Goal: Information Seeking & Learning: Learn about a topic

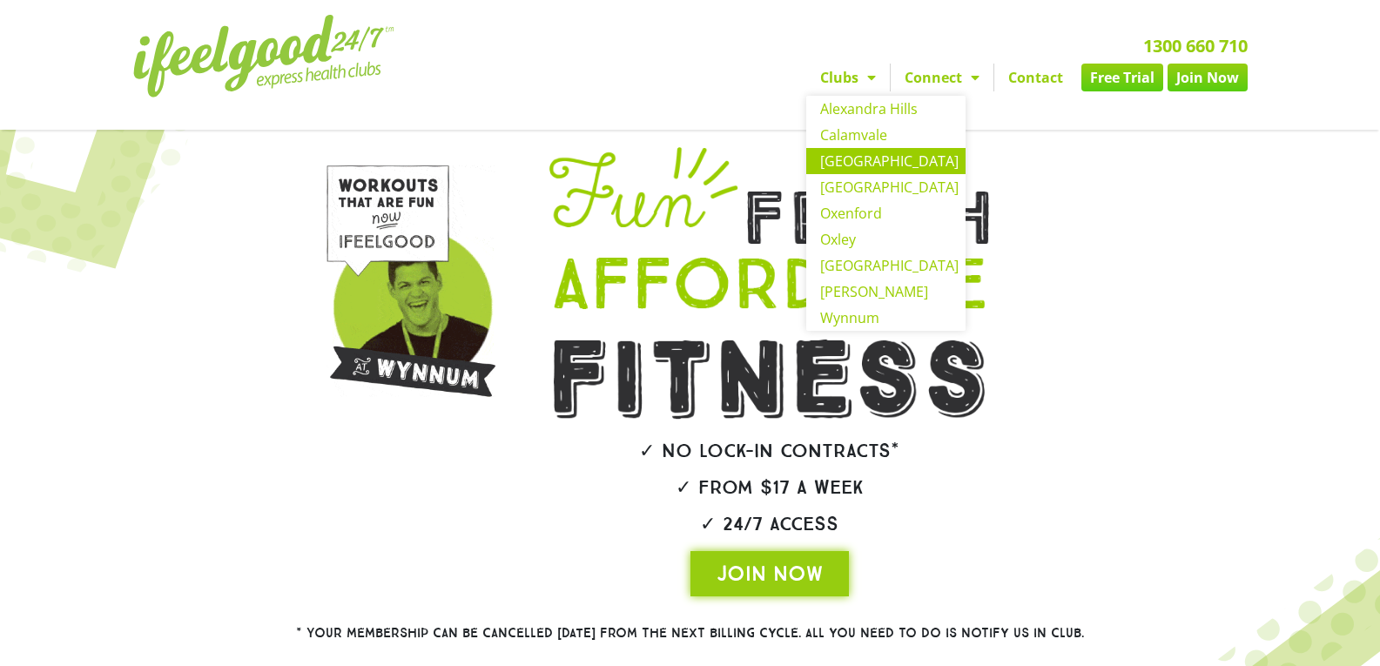
click at [882, 164] on link "[GEOGRAPHIC_DATA]" at bounding box center [885, 161] width 159 height 26
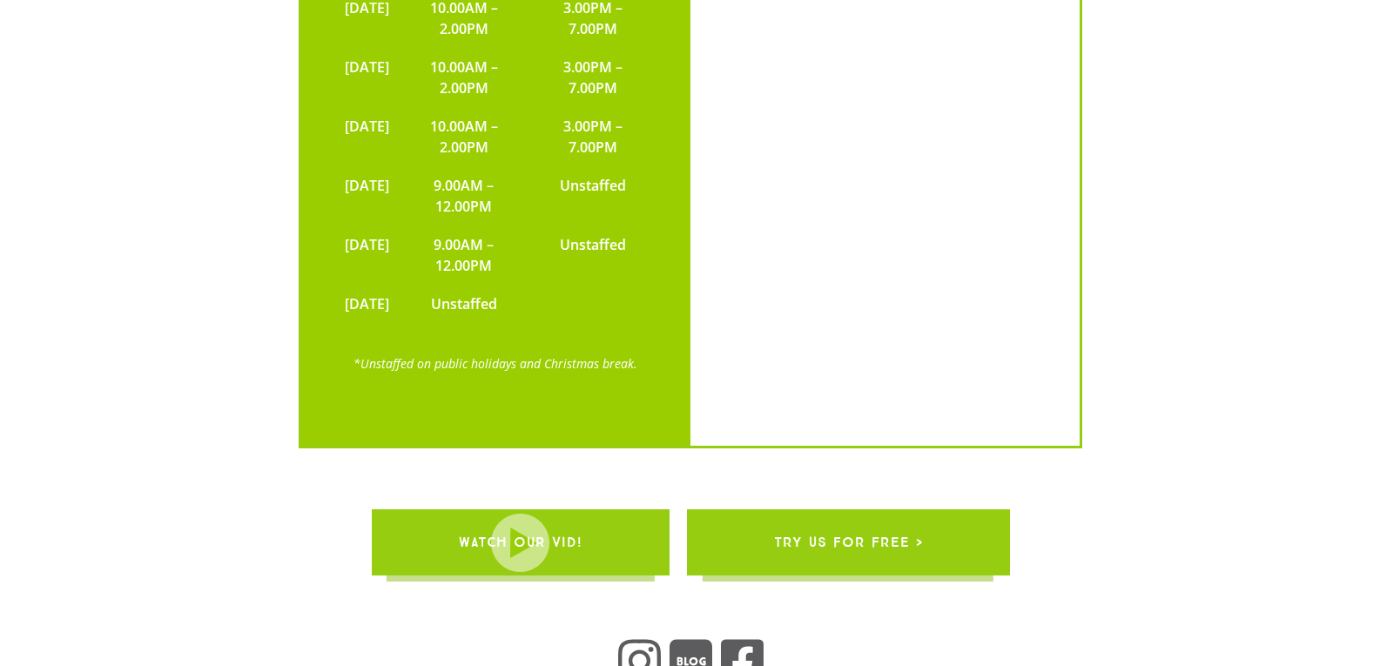
scroll to position [4083, 0]
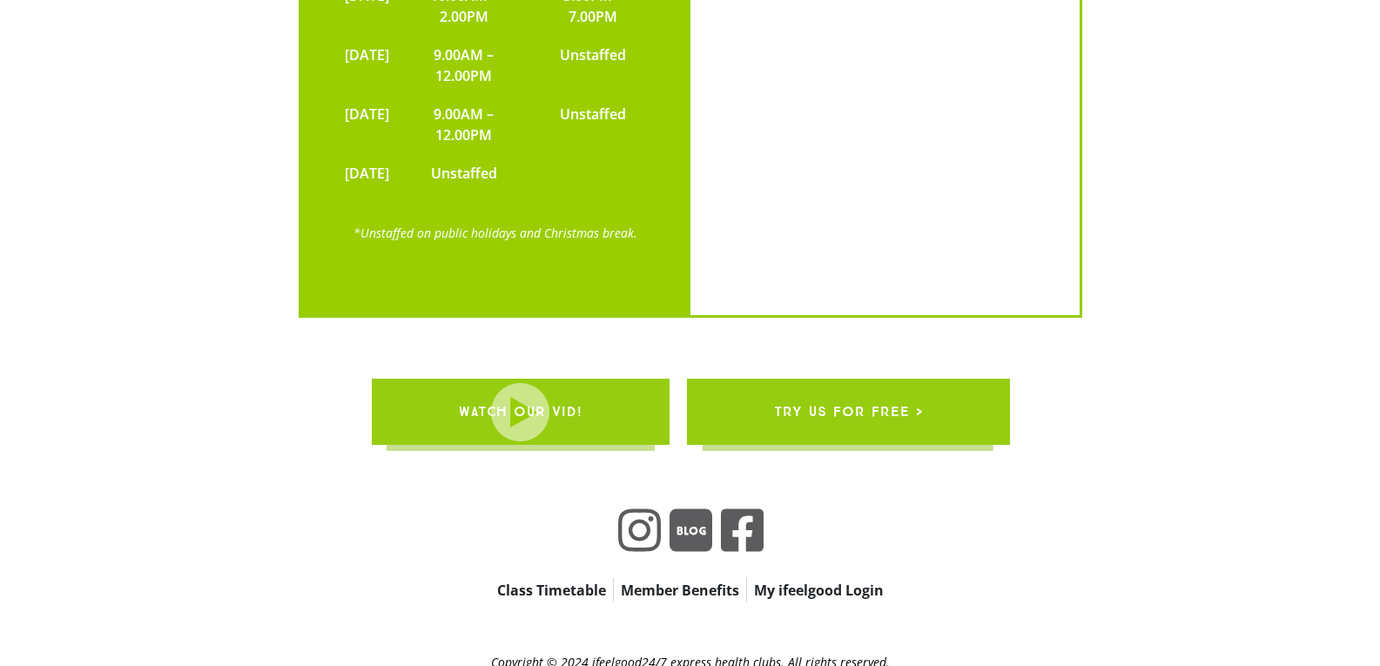
click at [525, 387] on span "WATCH OUR VID!" at bounding box center [520, 411] width 124 height 49
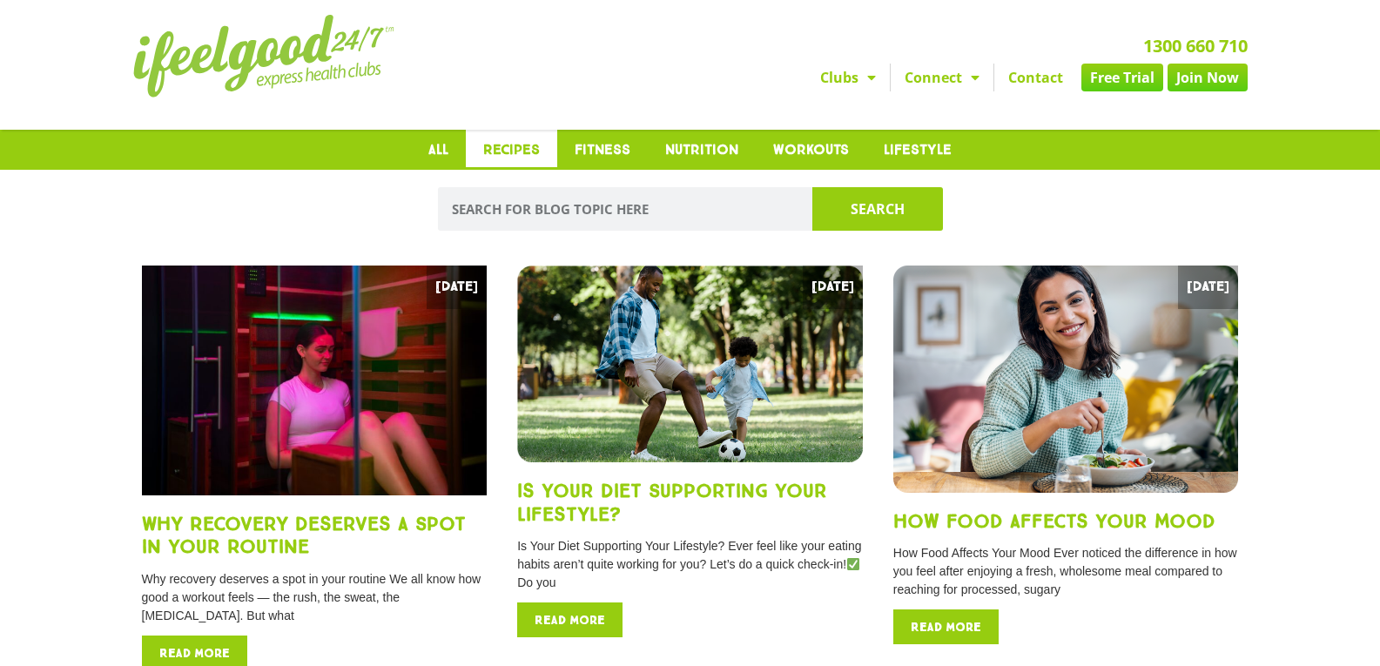
click at [511, 139] on link "Recipes" at bounding box center [511, 150] width 91 height 40
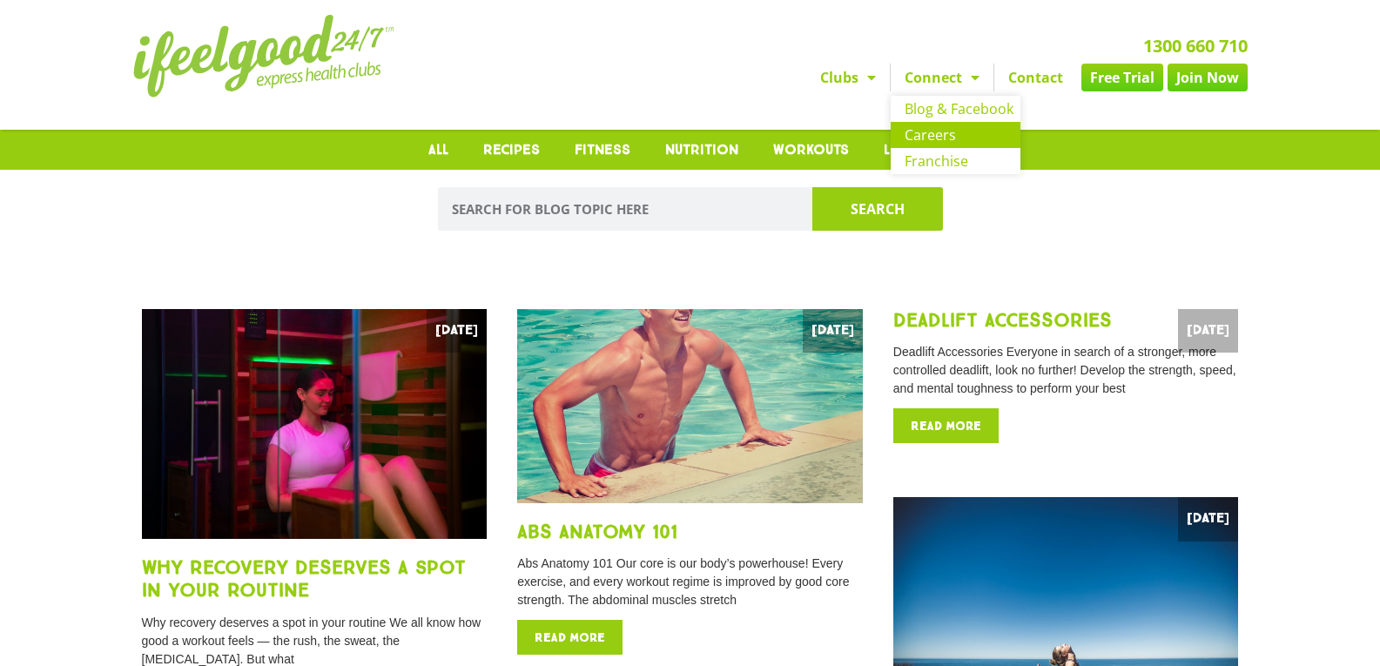
click at [929, 135] on link "Careers" at bounding box center [956, 135] width 130 height 26
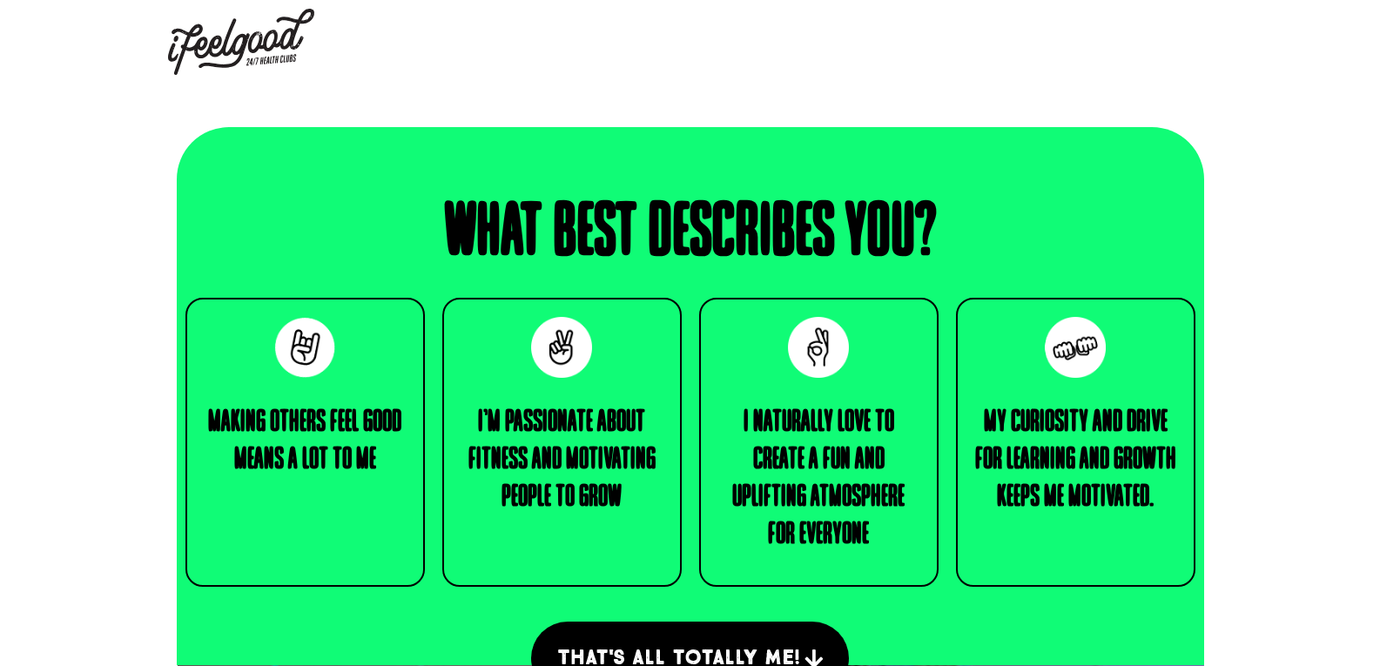
click at [234, 46] on img at bounding box center [241, 42] width 146 height 66
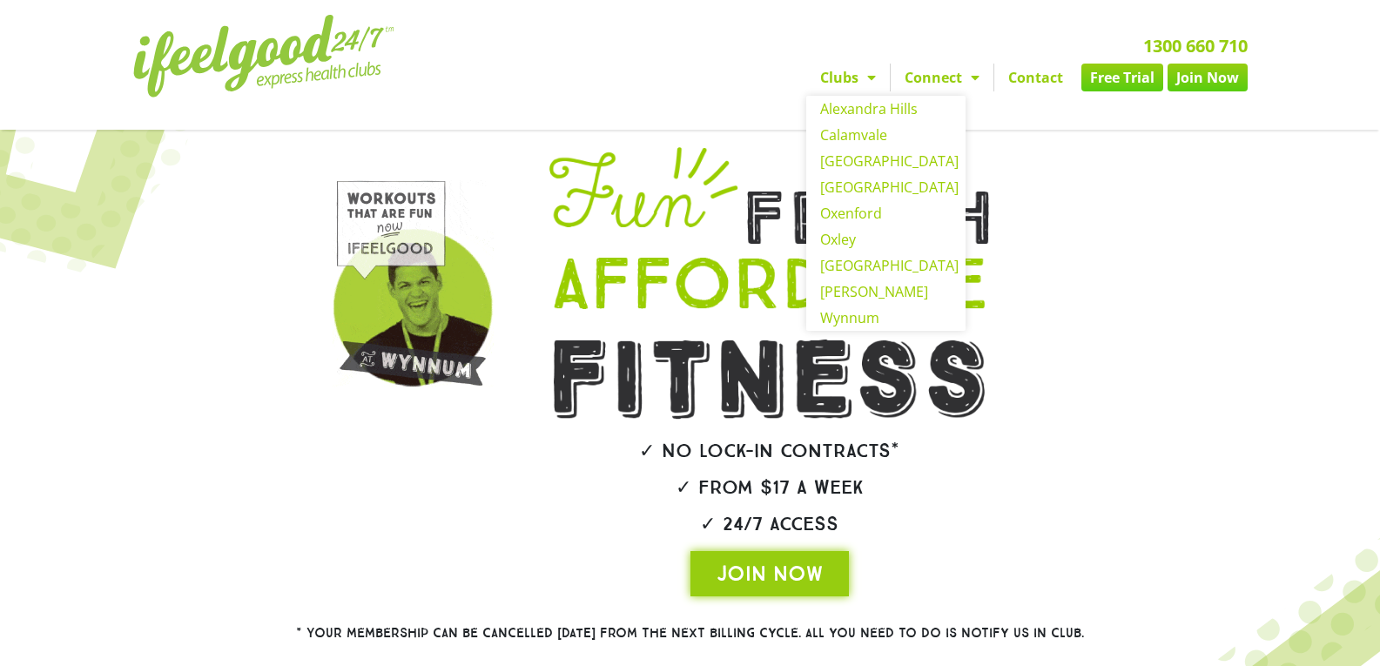
click at [864, 77] on span "Menu" at bounding box center [866, 77] width 17 height 31
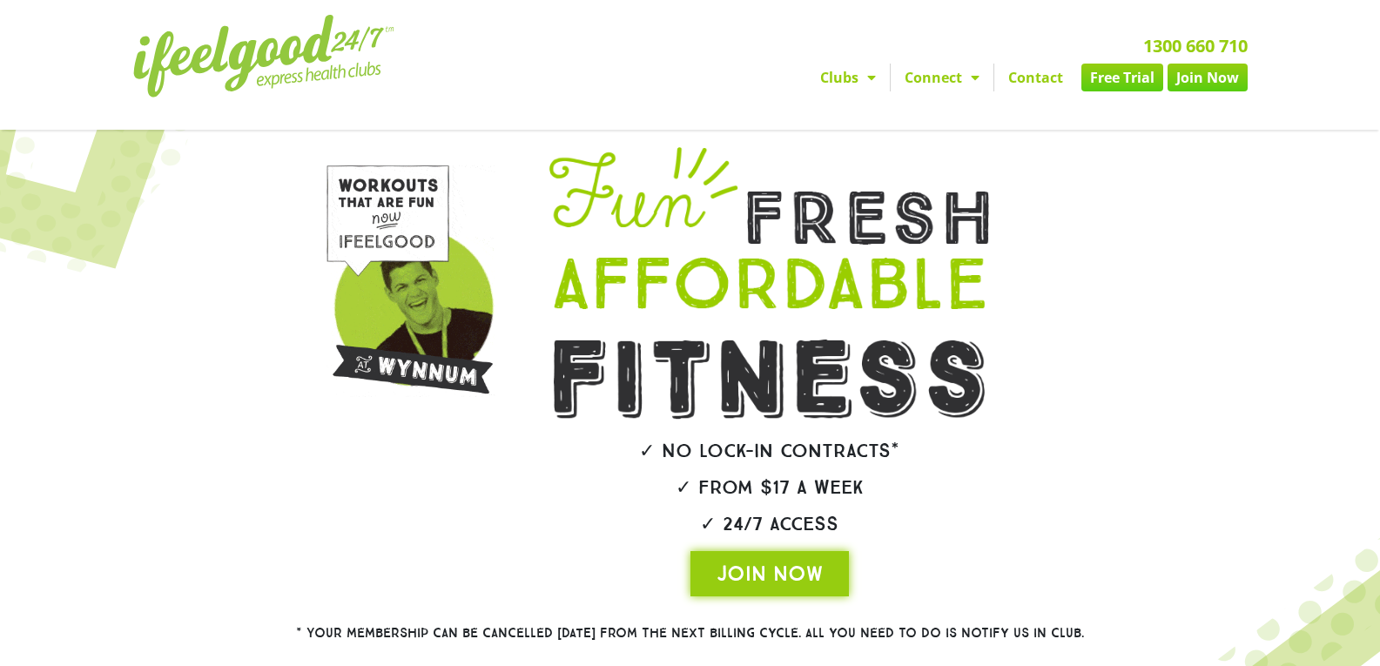
click at [864, 77] on span "Menu" at bounding box center [866, 77] width 17 height 31
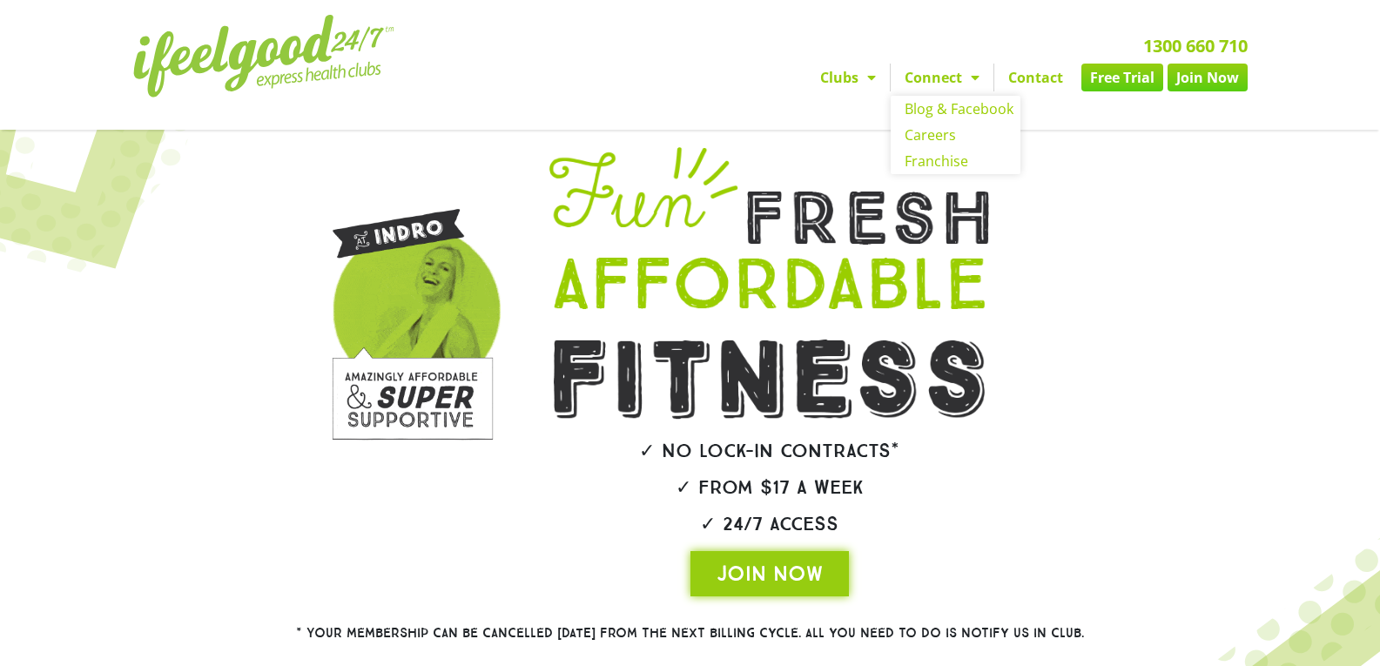
click at [962, 78] on span "Menu" at bounding box center [970, 77] width 17 height 31
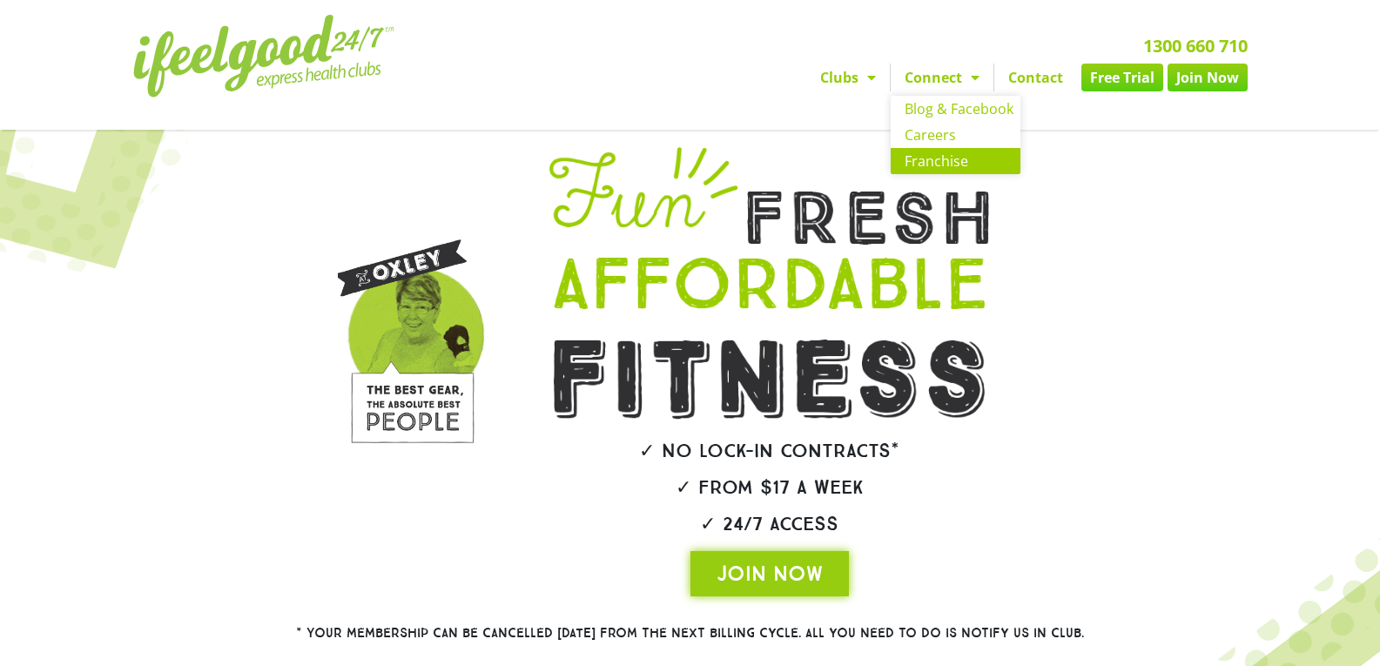
click at [952, 163] on link "Franchise" at bounding box center [956, 161] width 130 height 26
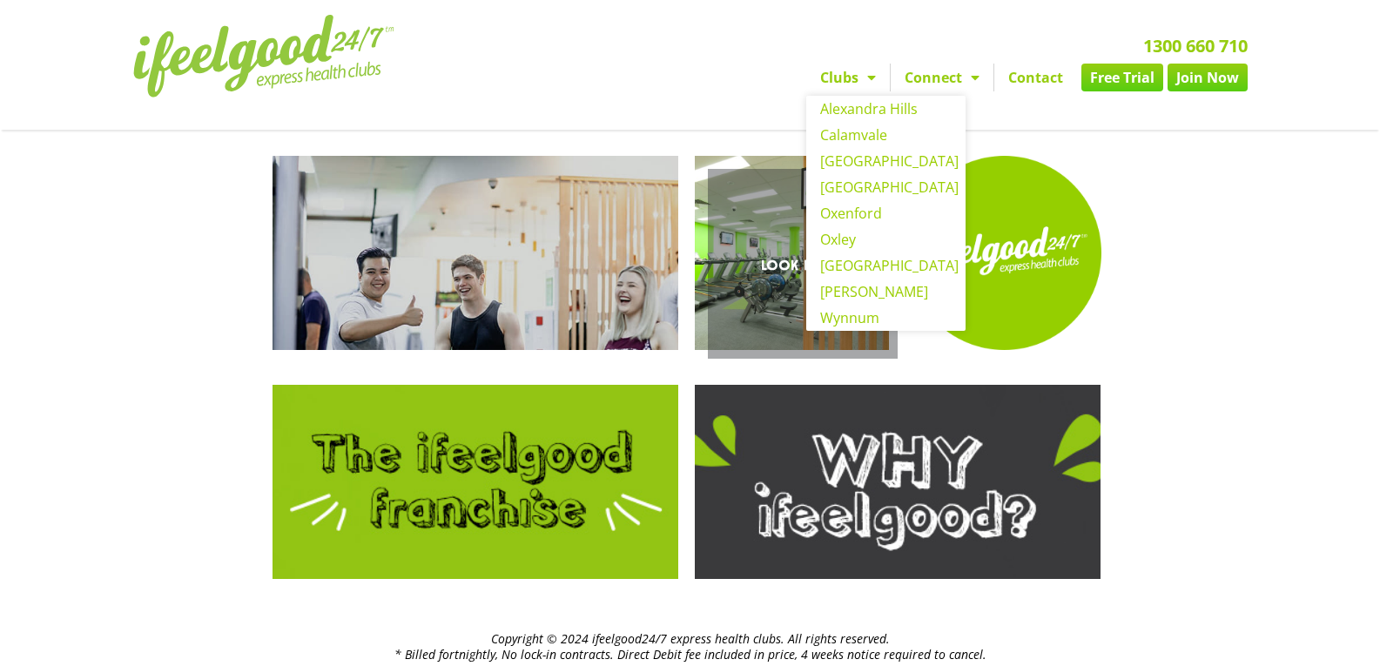
click at [867, 156] on link "Look Inside" at bounding box center [792, 253] width 194 height 194
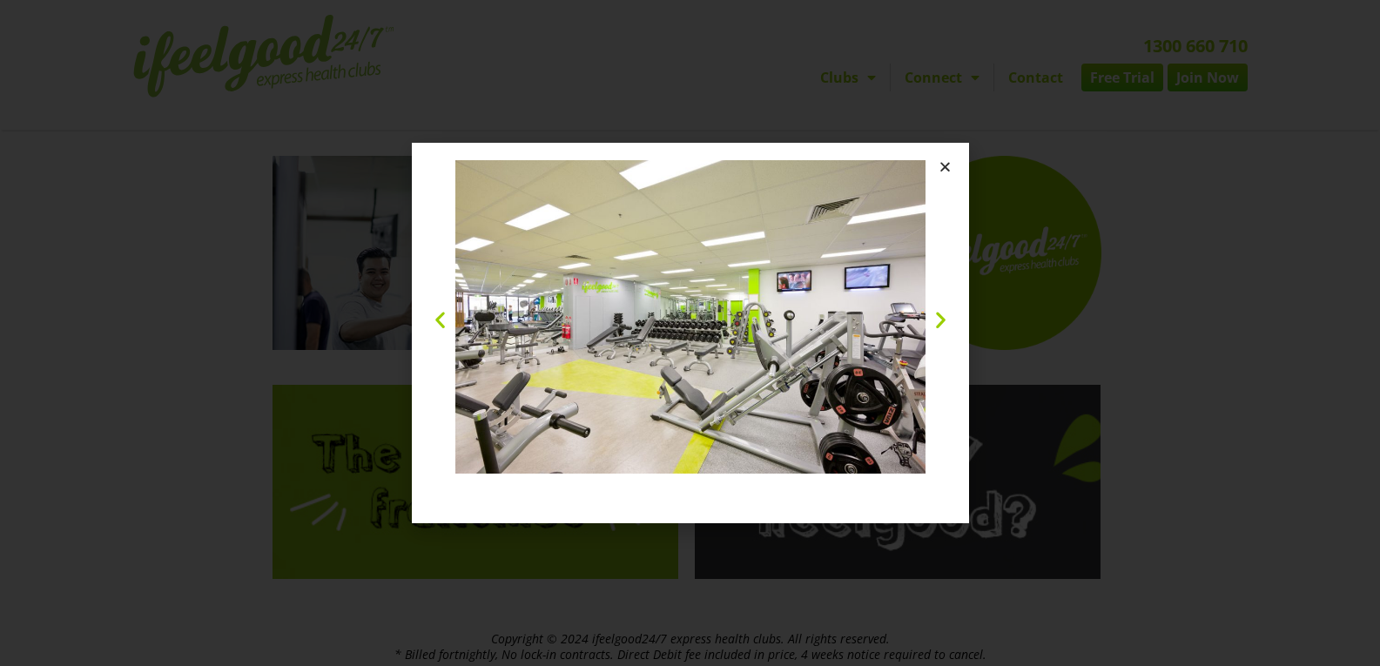
click at [940, 167] on icon "Close" at bounding box center [944, 166] width 13 height 13
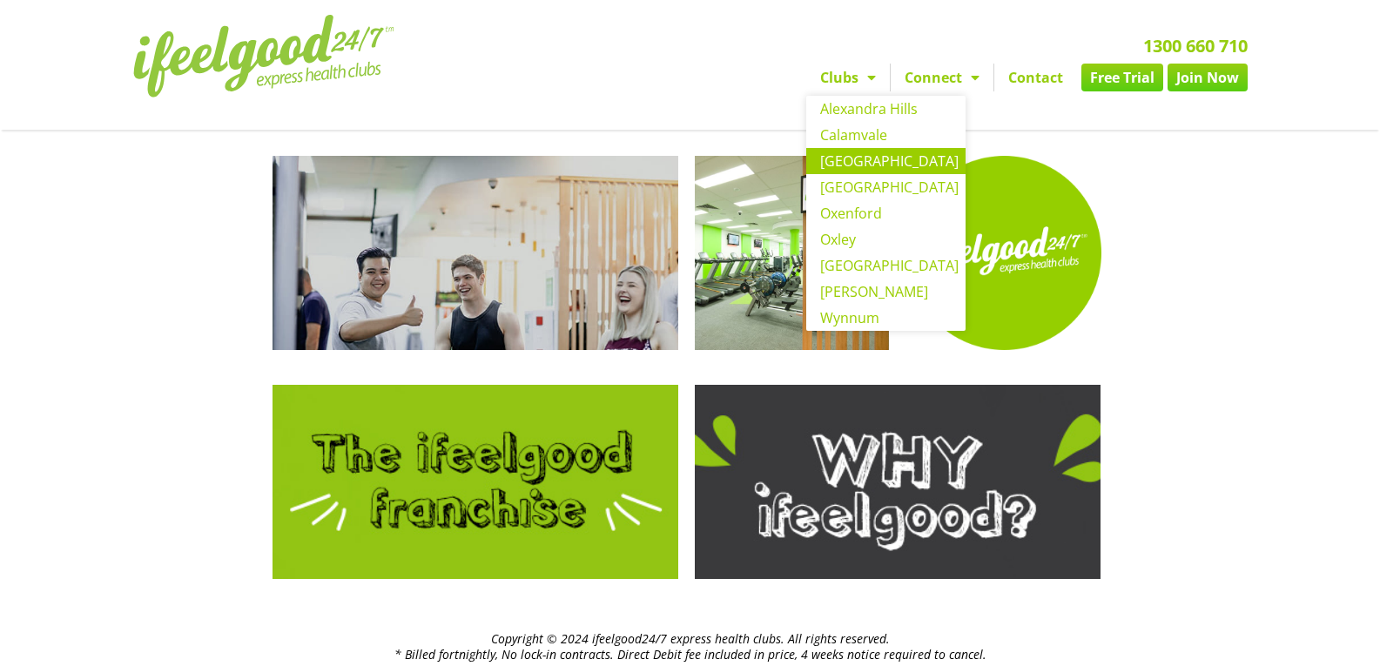
click at [852, 151] on link "[GEOGRAPHIC_DATA]" at bounding box center [885, 161] width 159 height 26
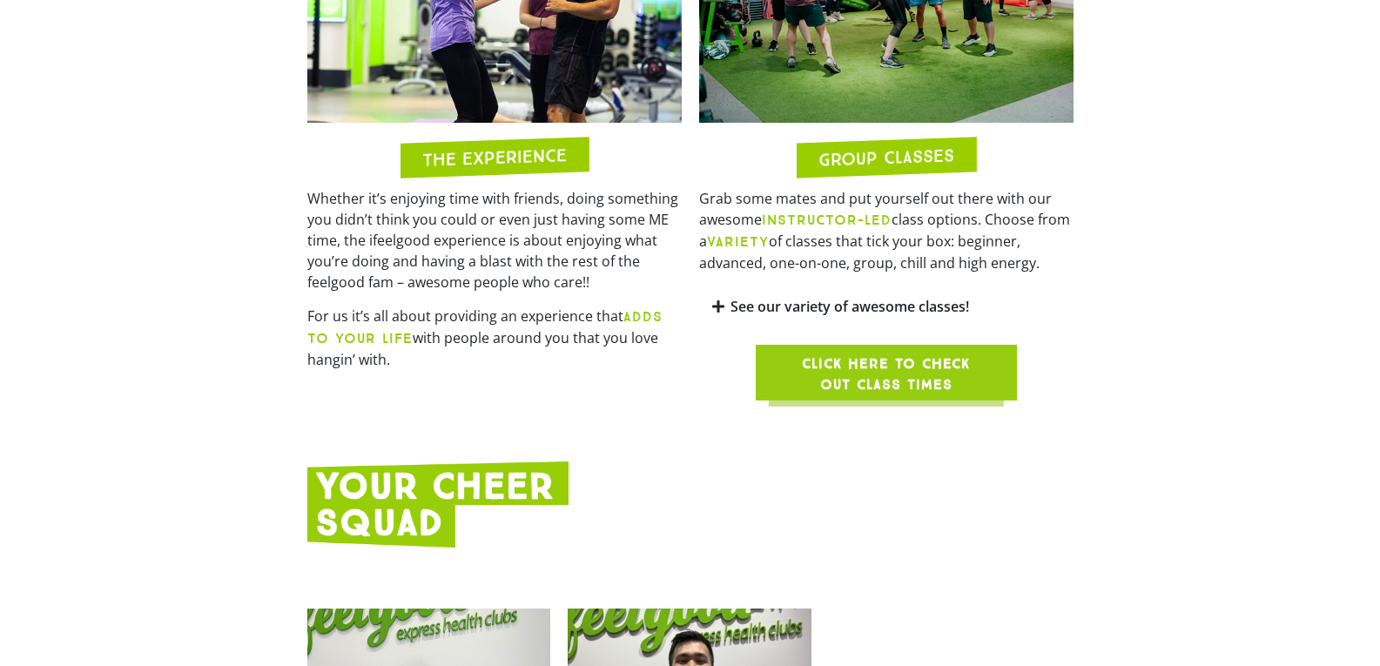
scroll to position [1556, 0]
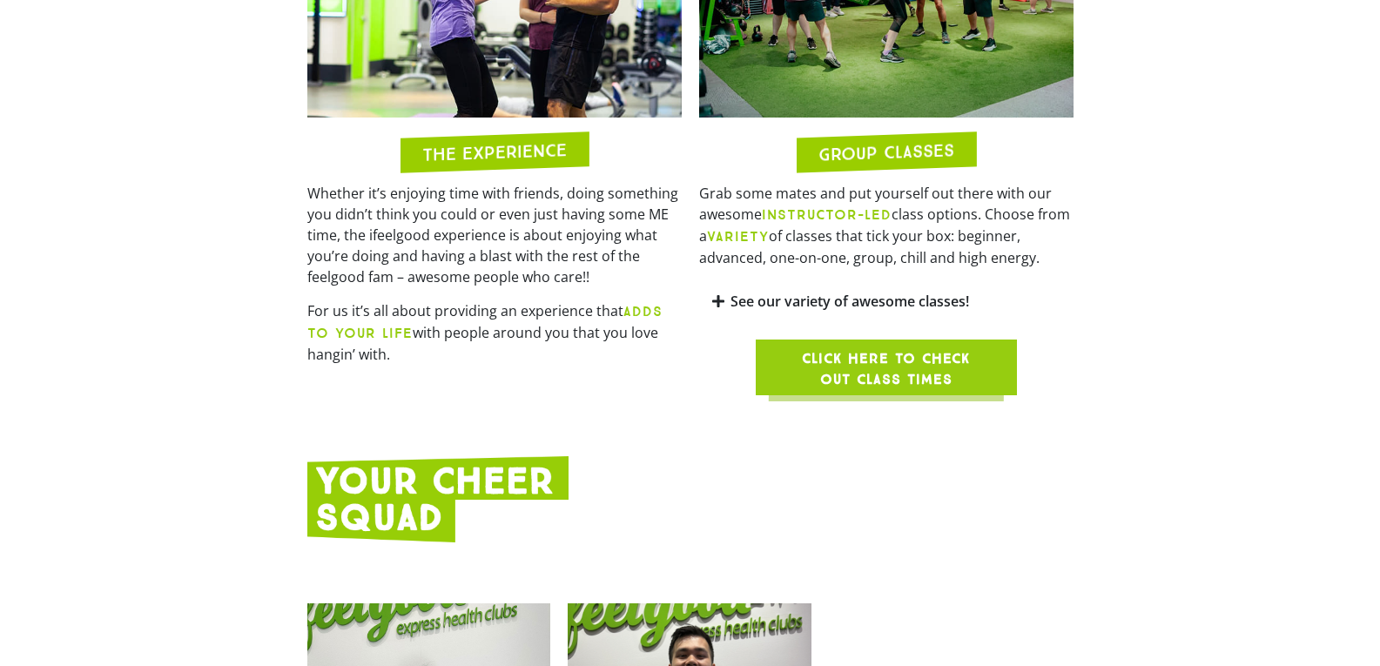
click at [890, 348] on span "Click here to check out class times" at bounding box center [886, 369] width 178 height 42
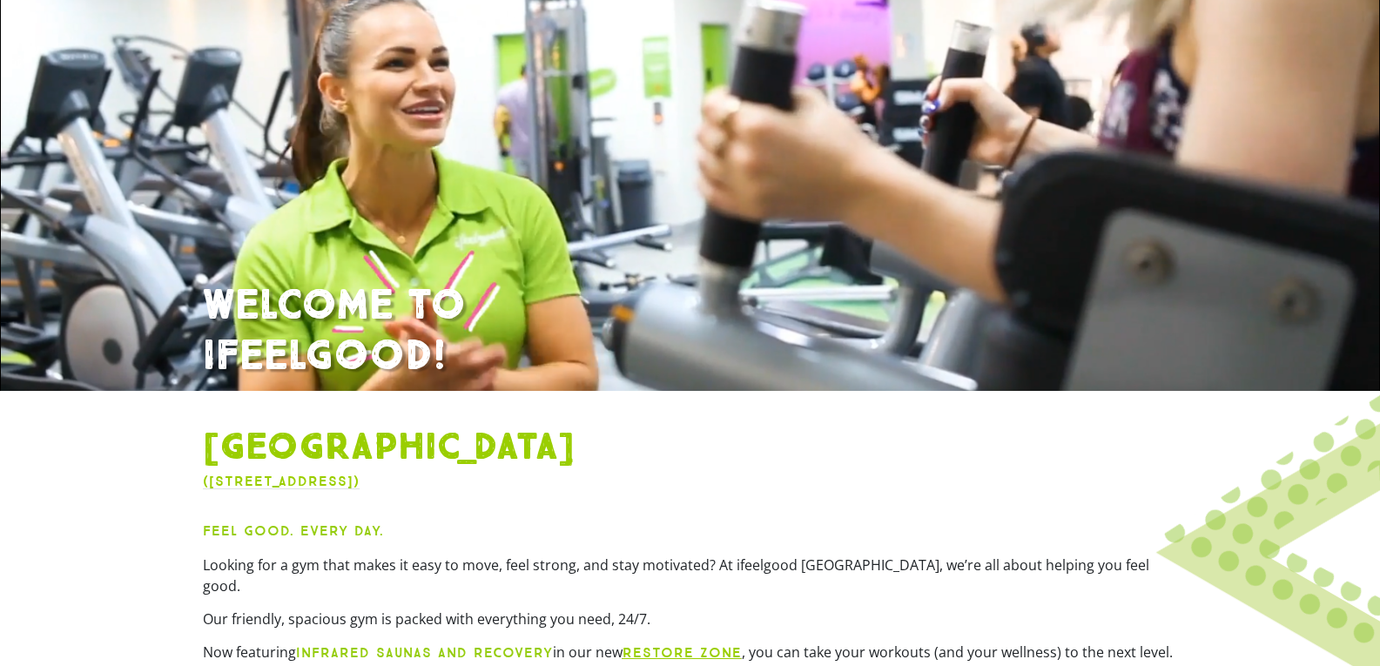
scroll to position [0, 0]
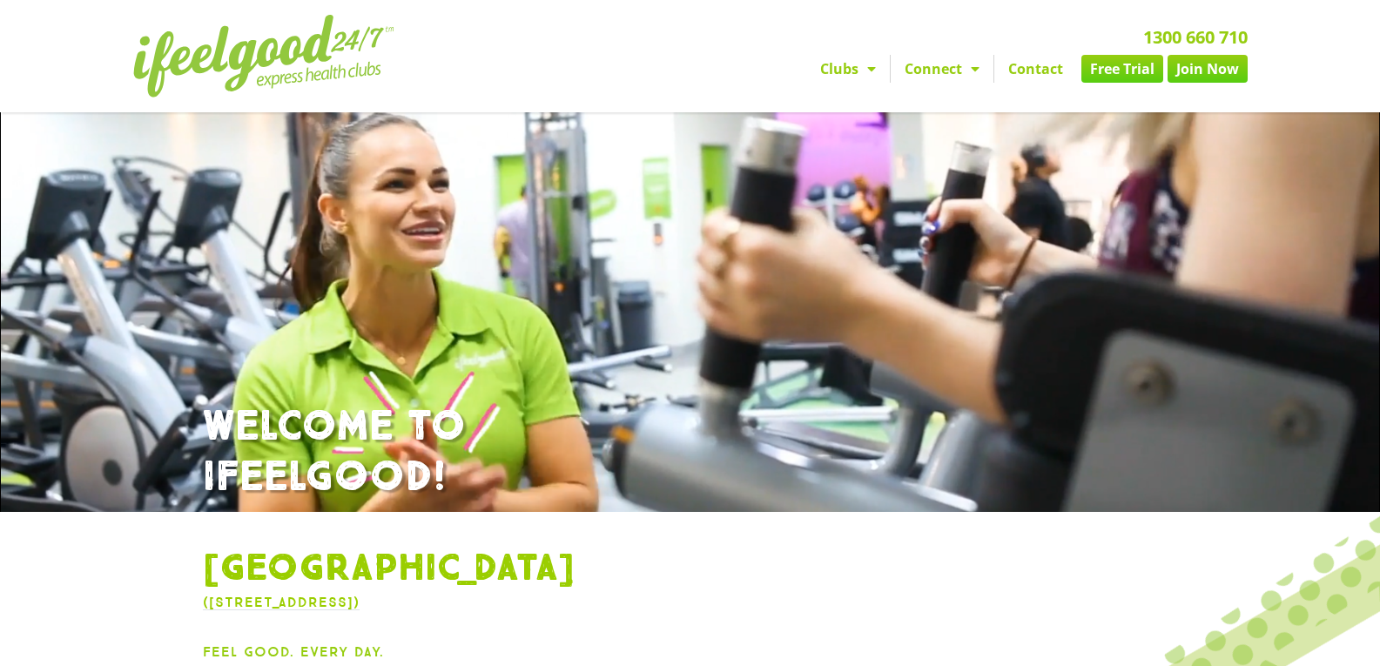
click at [1213, 66] on link "Join Now" at bounding box center [1207, 69] width 80 height 28
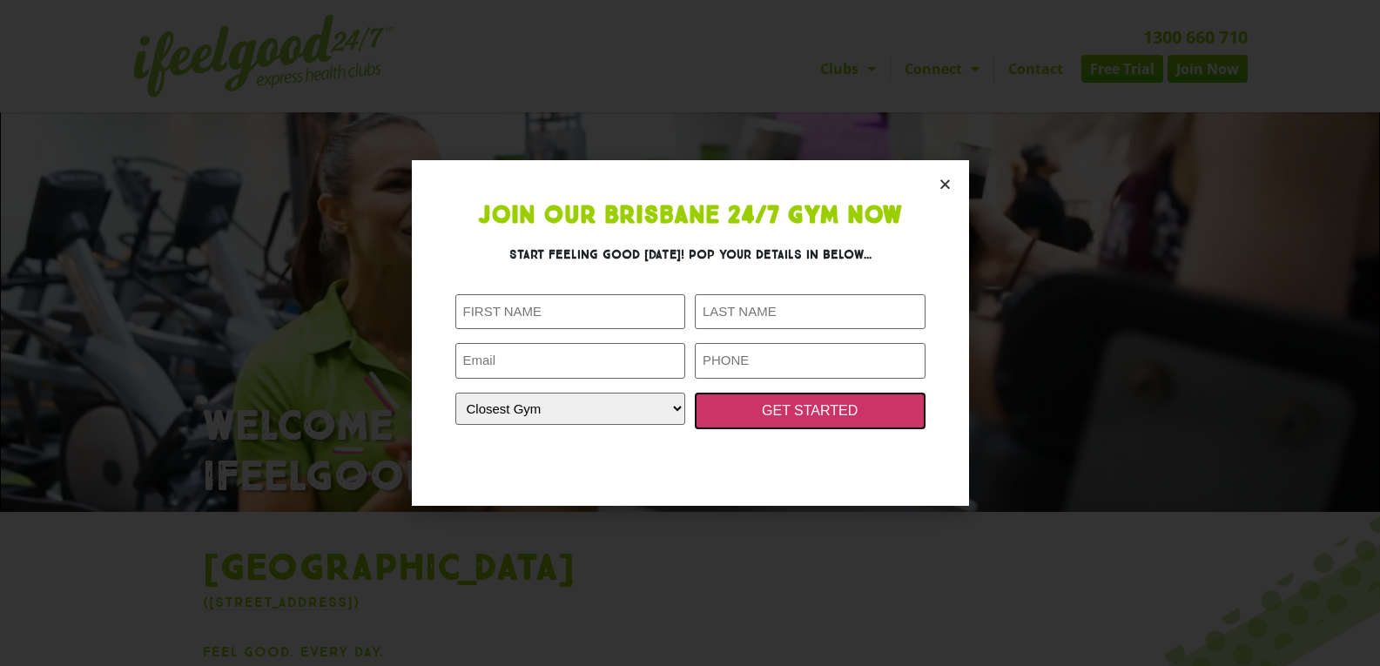
click at [821, 413] on input "GET STARTED" at bounding box center [810, 411] width 231 height 37
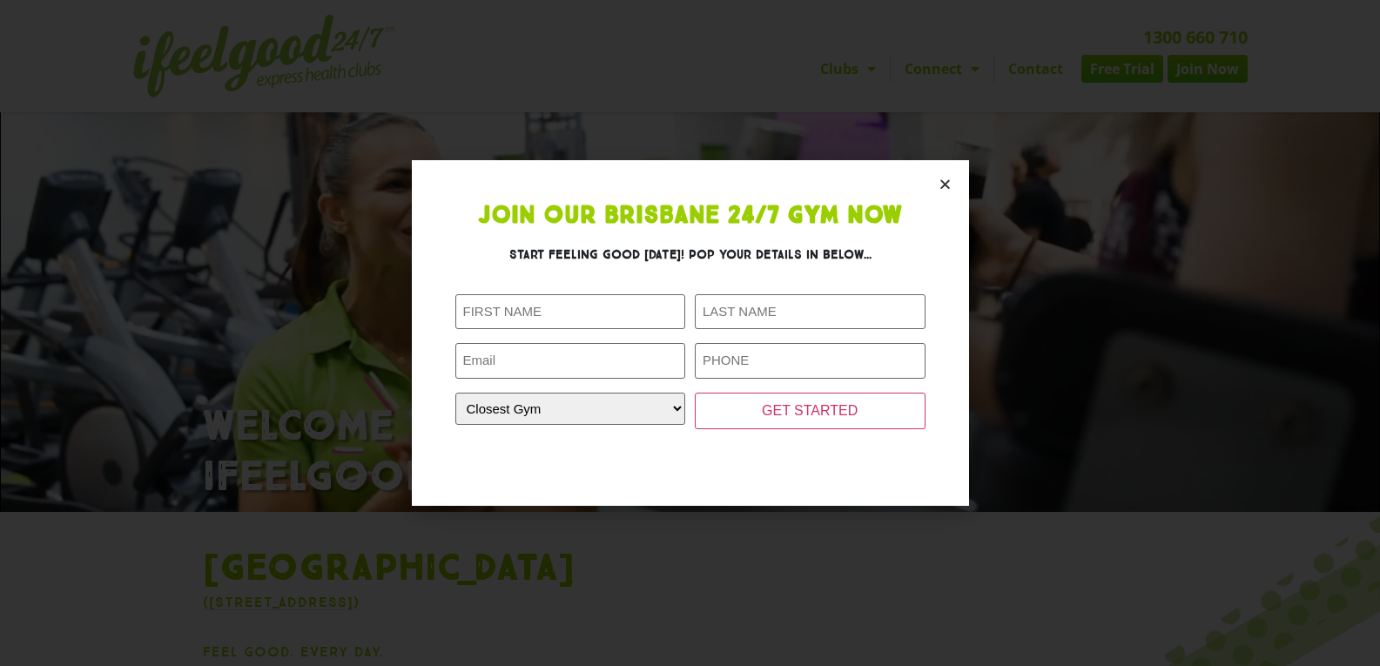
click at [942, 184] on icon "Close" at bounding box center [944, 184] width 13 height 13
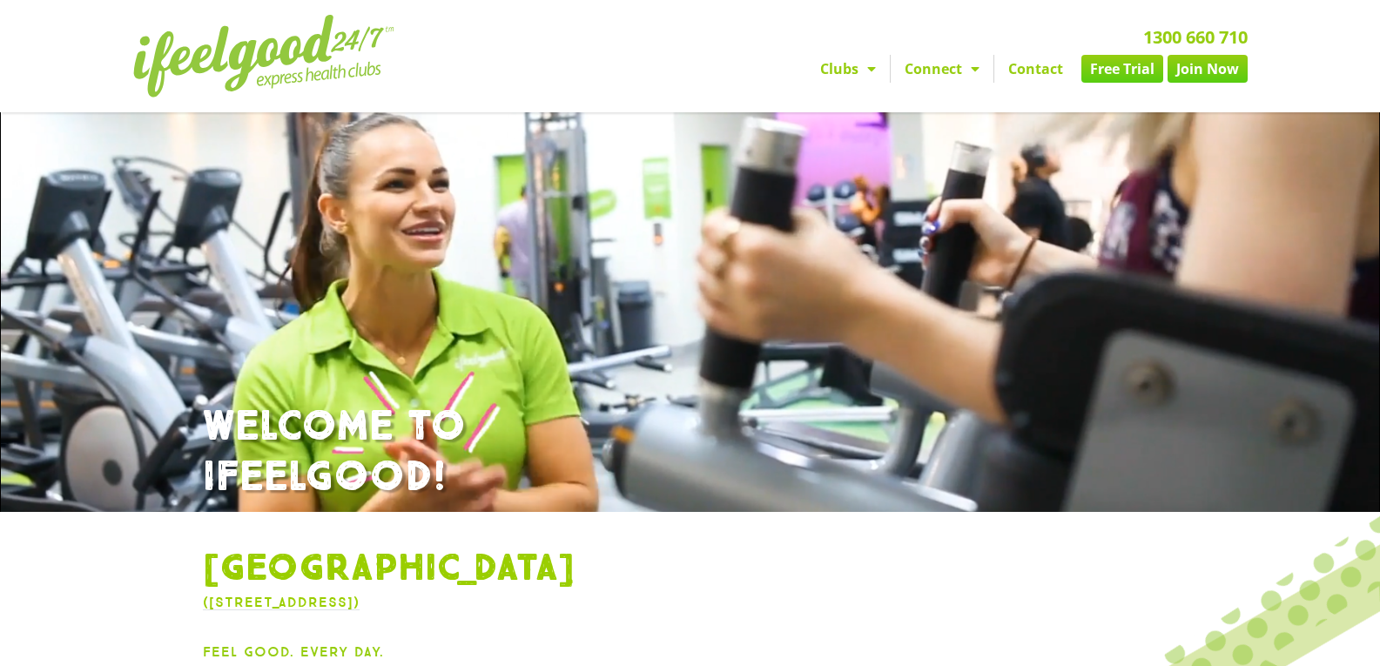
click at [1038, 71] on link "Contact" at bounding box center [1035, 69] width 83 height 28
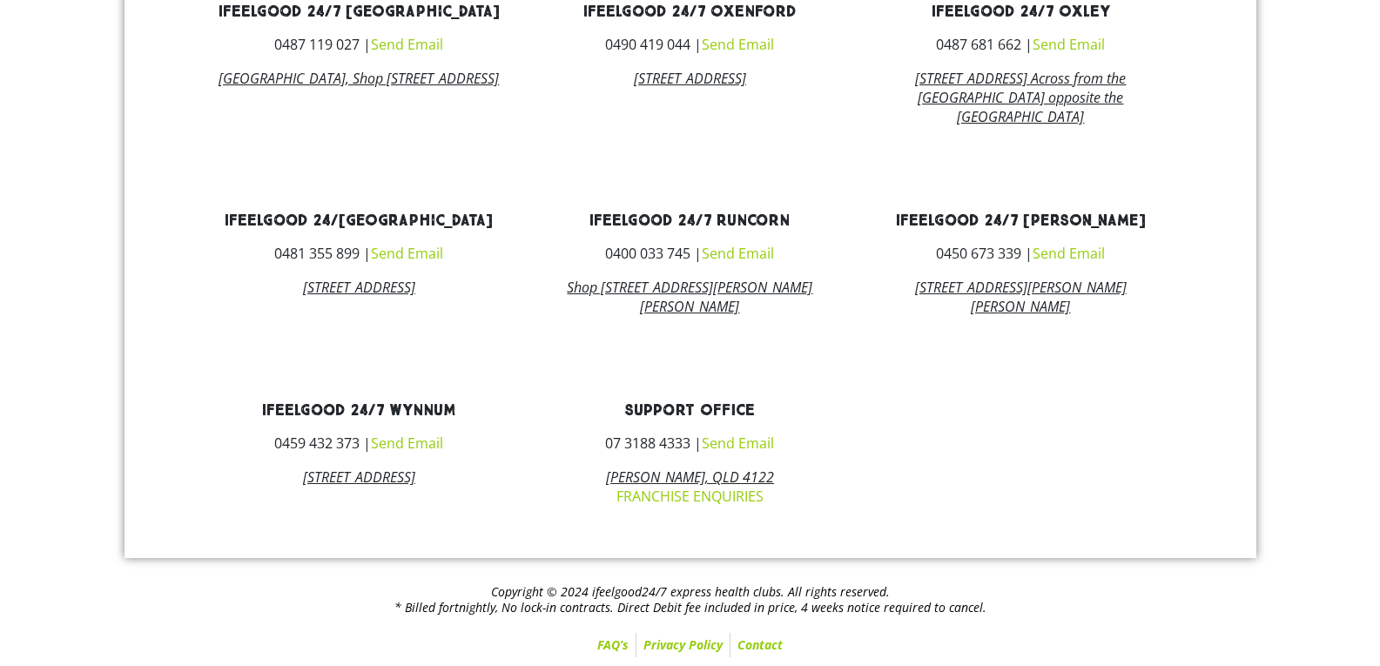
scroll to position [1130, 0]
click at [615, 647] on link "FAQ’s" at bounding box center [612, 645] width 45 height 24
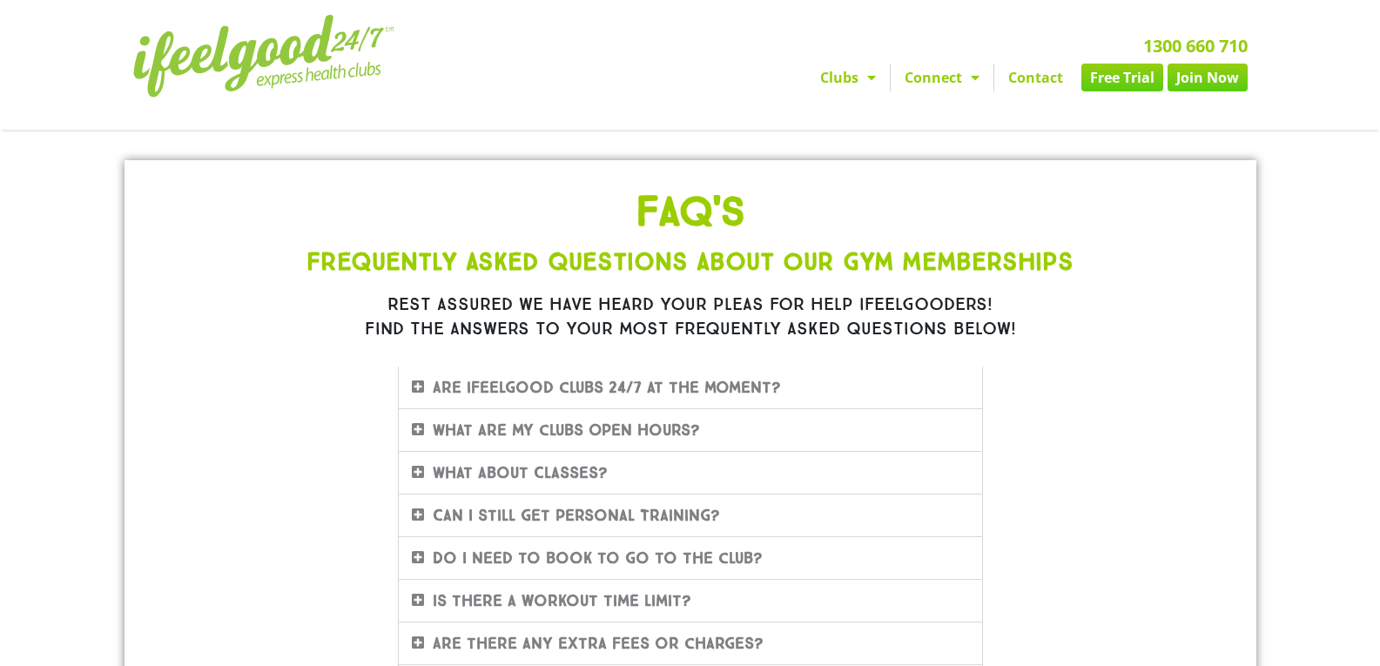
click at [733, 635] on link "Are there any extra fees or charges?" at bounding box center [598, 643] width 331 height 19
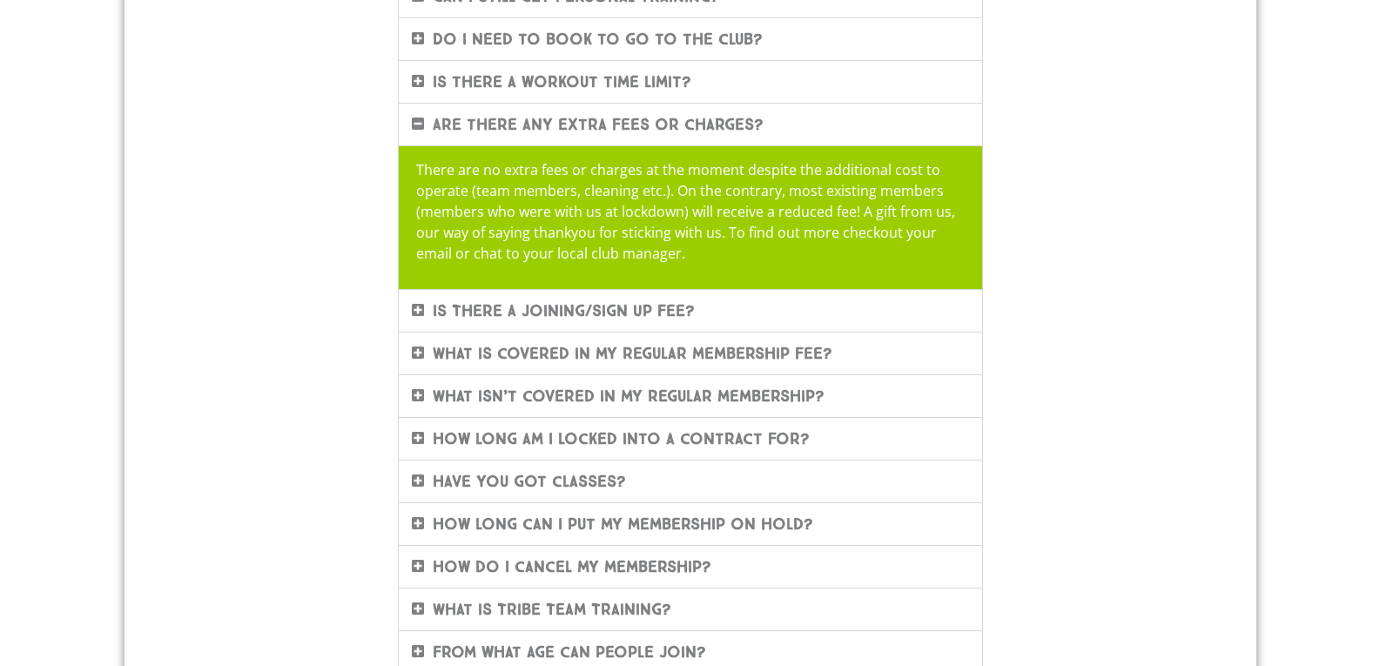
scroll to position [521, 0]
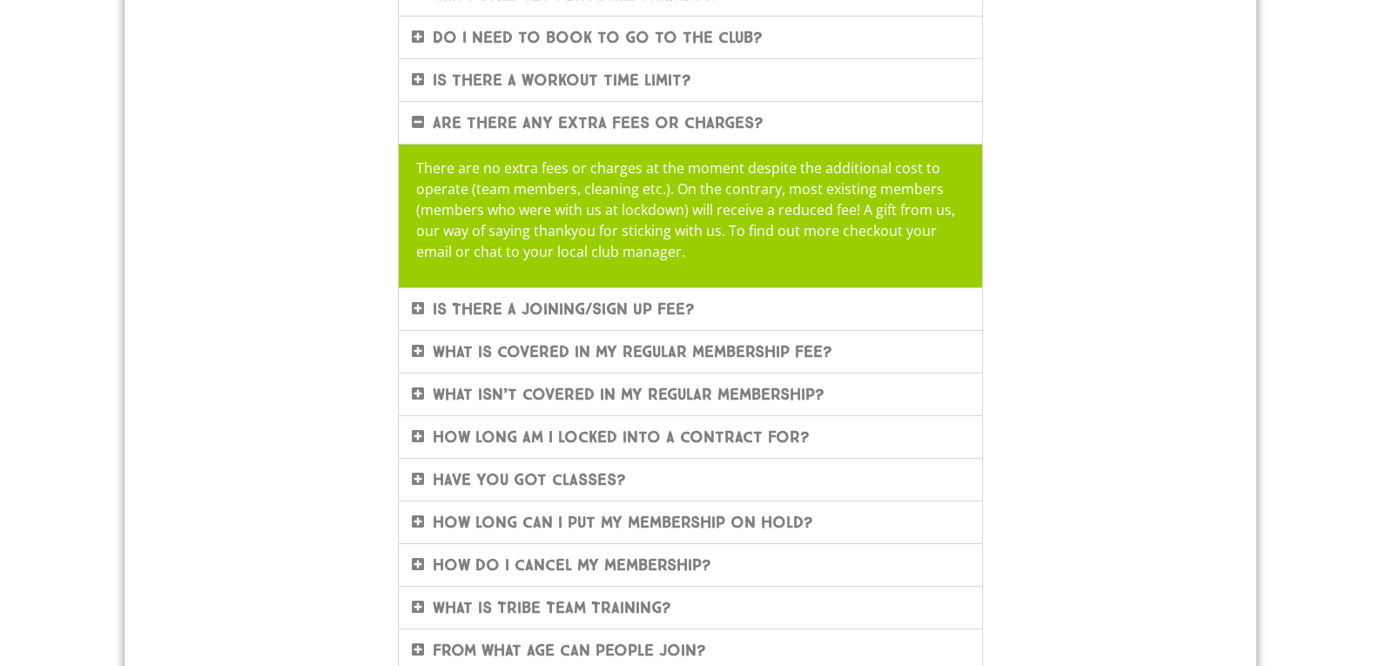
click at [417, 305] on icon at bounding box center [418, 308] width 12 height 14
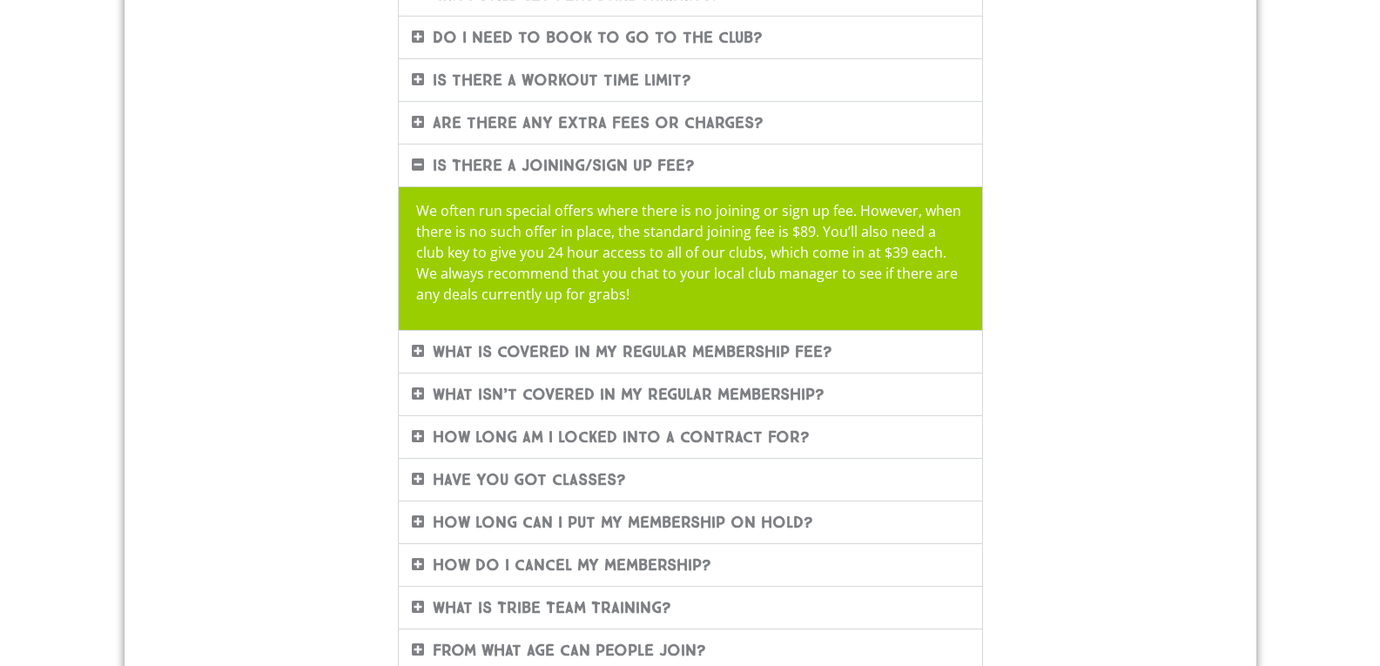
click at [463, 345] on link "What is covered in my regular membership fee?" at bounding box center [633, 351] width 400 height 19
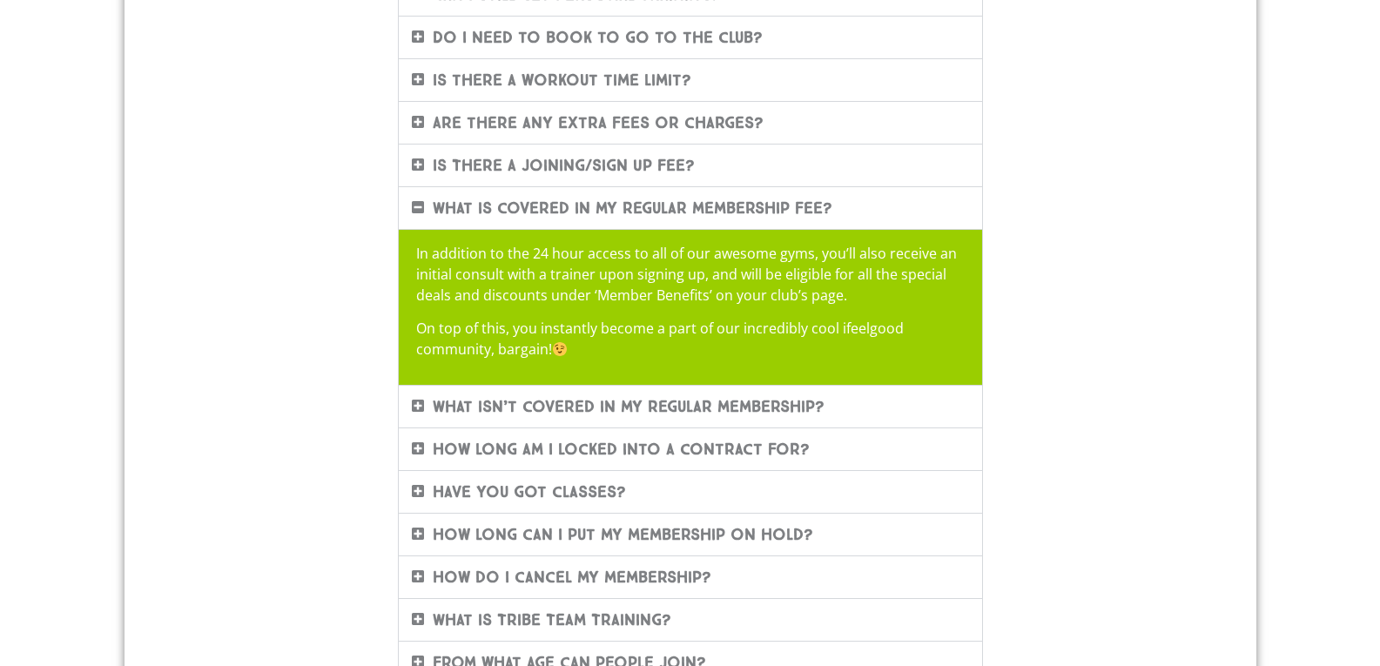
click at [424, 408] on span at bounding box center [422, 406] width 21 height 15
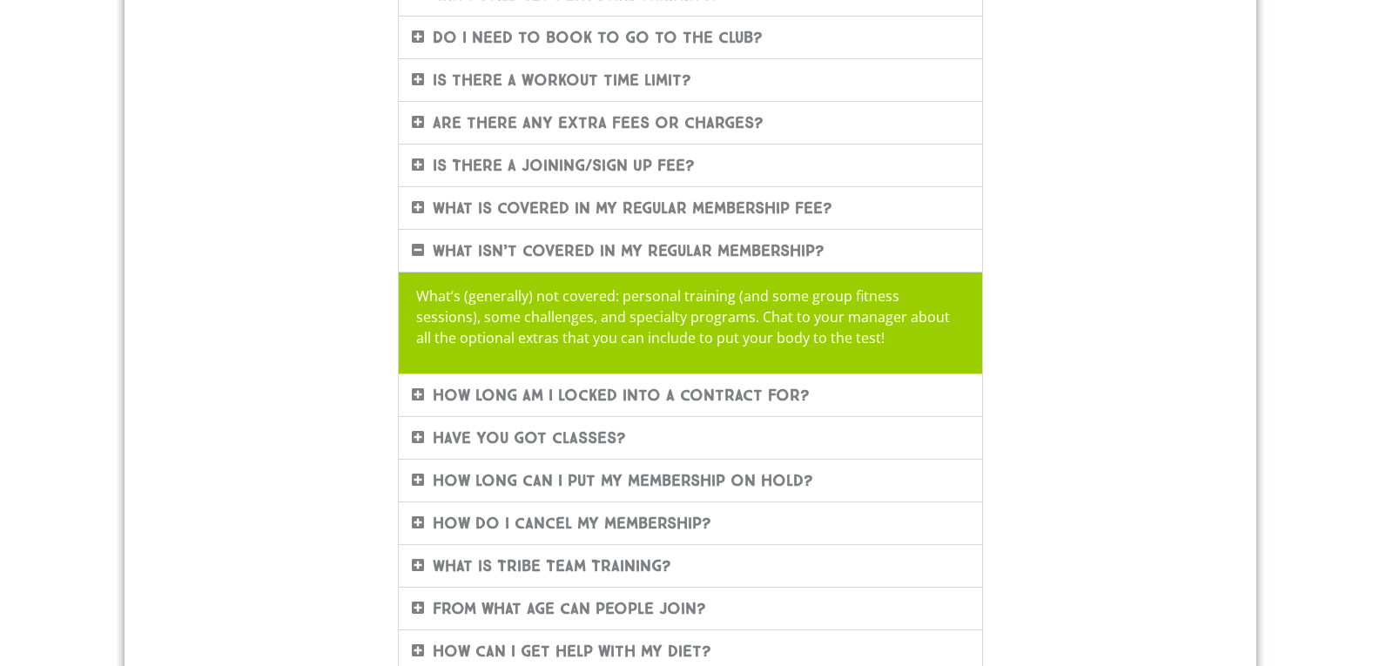
click at [467, 395] on link "How long am I locked into a contract for?" at bounding box center [621, 395] width 377 height 19
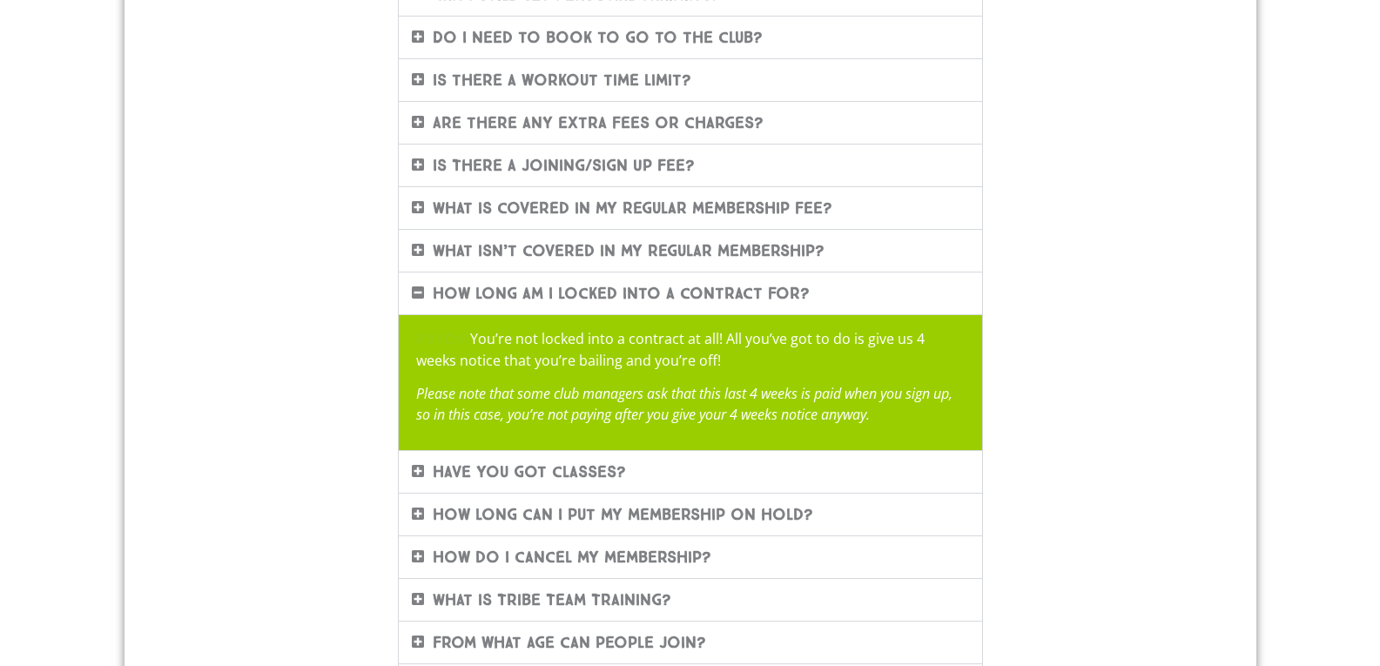
click at [507, 518] on link "How long can I put my membership on hold?" at bounding box center [623, 514] width 380 height 19
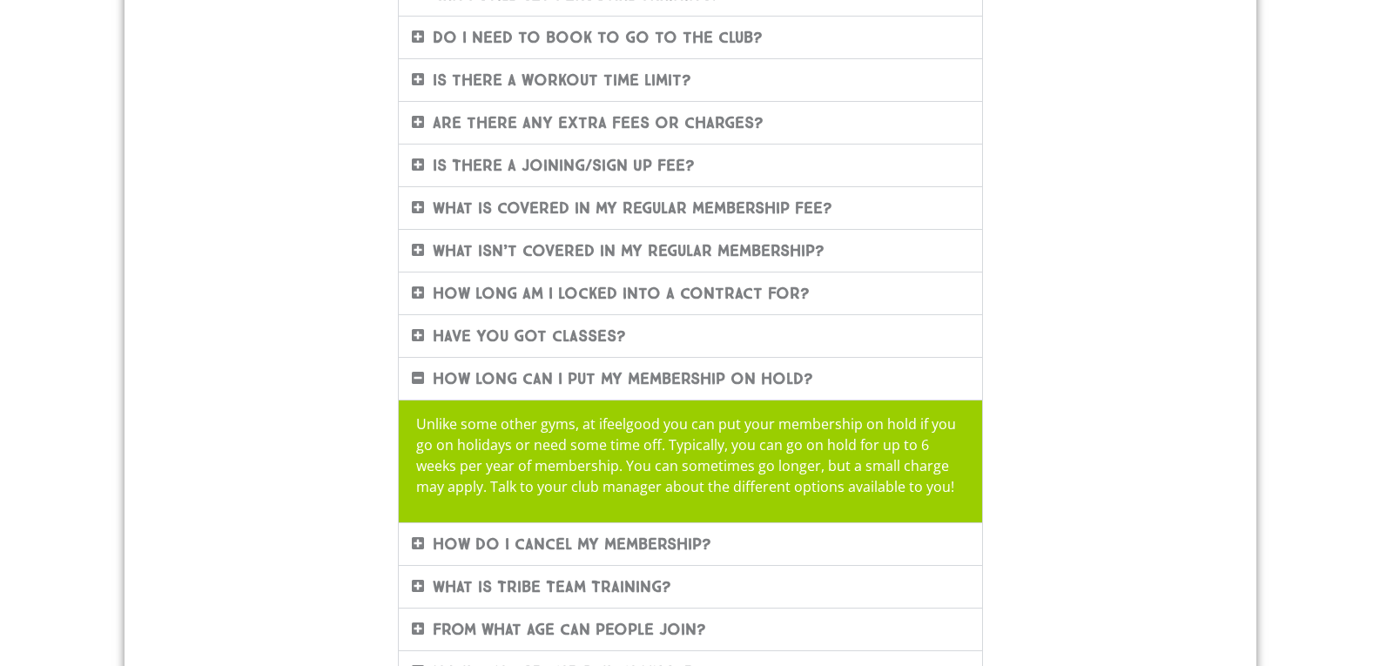
click at [512, 543] on link "How do I cancel my membership?" at bounding box center [572, 543] width 279 height 19
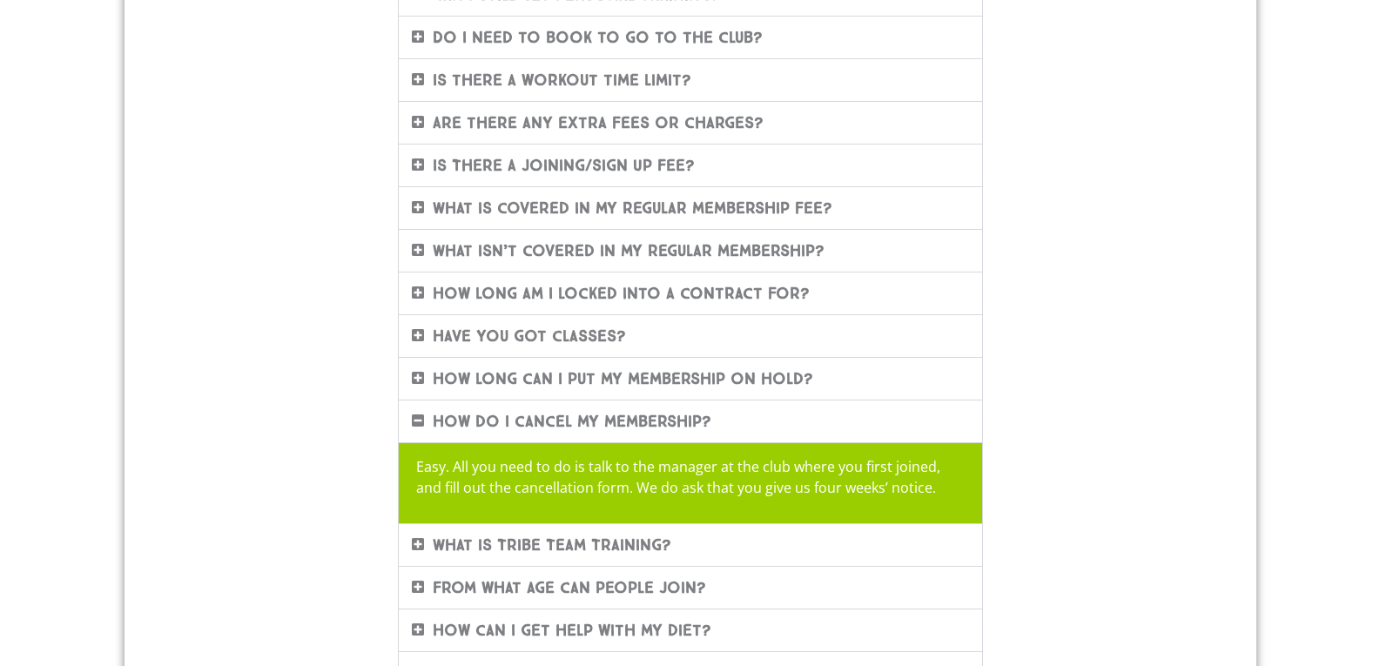
click at [532, 546] on link "What is Tribe Team Training?" at bounding box center [552, 544] width 239 height 19
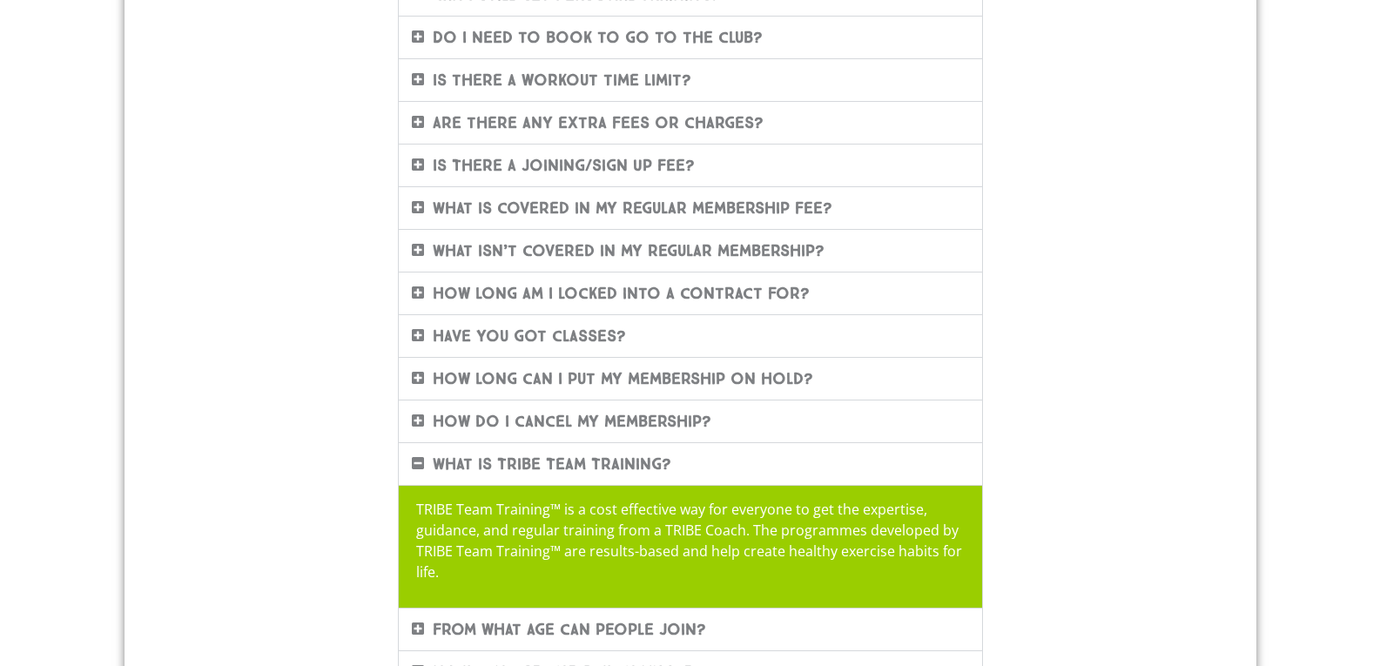
click at [531, 629] on link "From what age can people join?" at bounding box center [569, 629] width 273 height 19
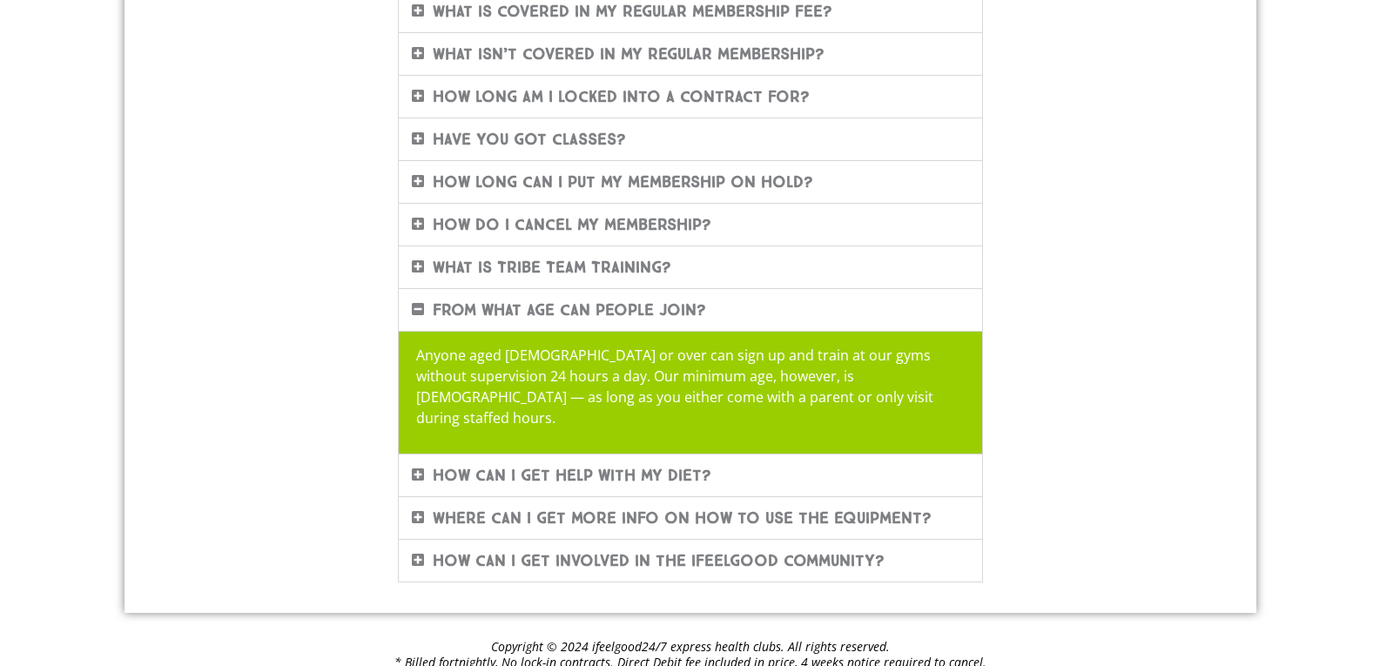
scroll to position [751, 0]
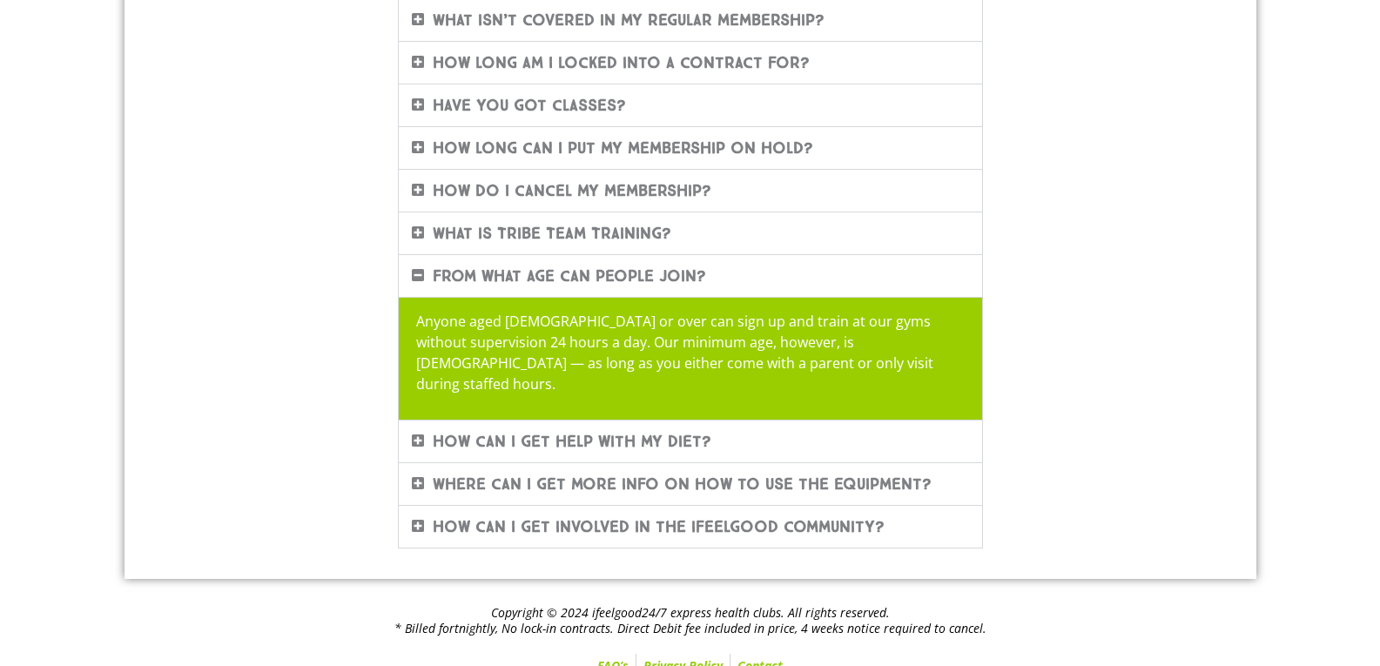
click at [595, 432] on link "How can I get help with my diet?" at bounding box center [572, 441] width 279 height 19
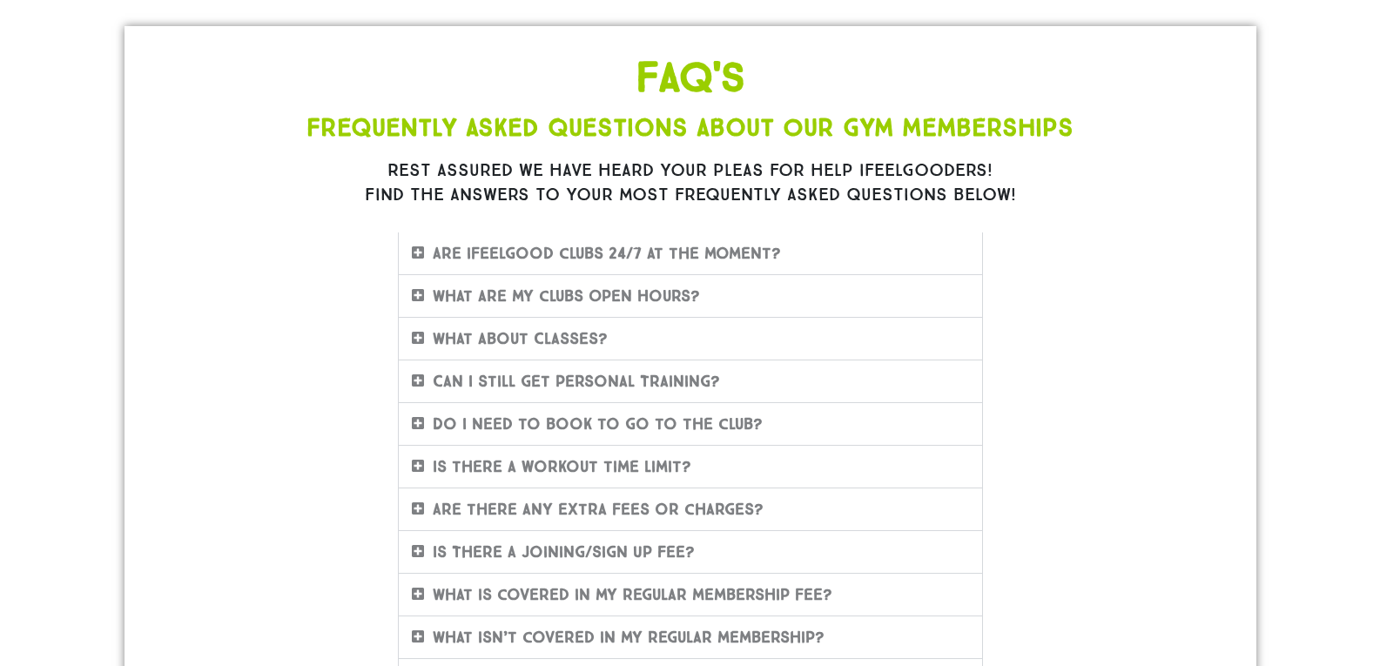
scroll to position [0, 0]
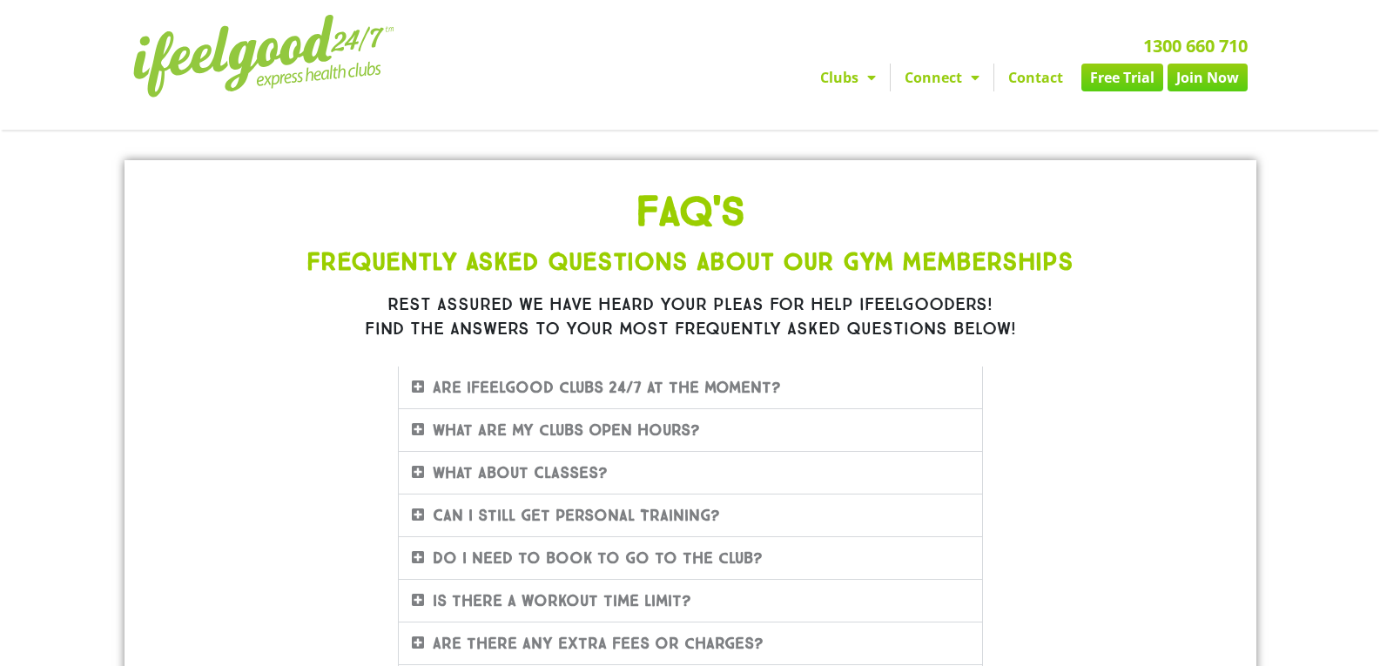
click at [1211, 84] on link "Join Now" at bounding box center [1207, 78] width 80 height 28
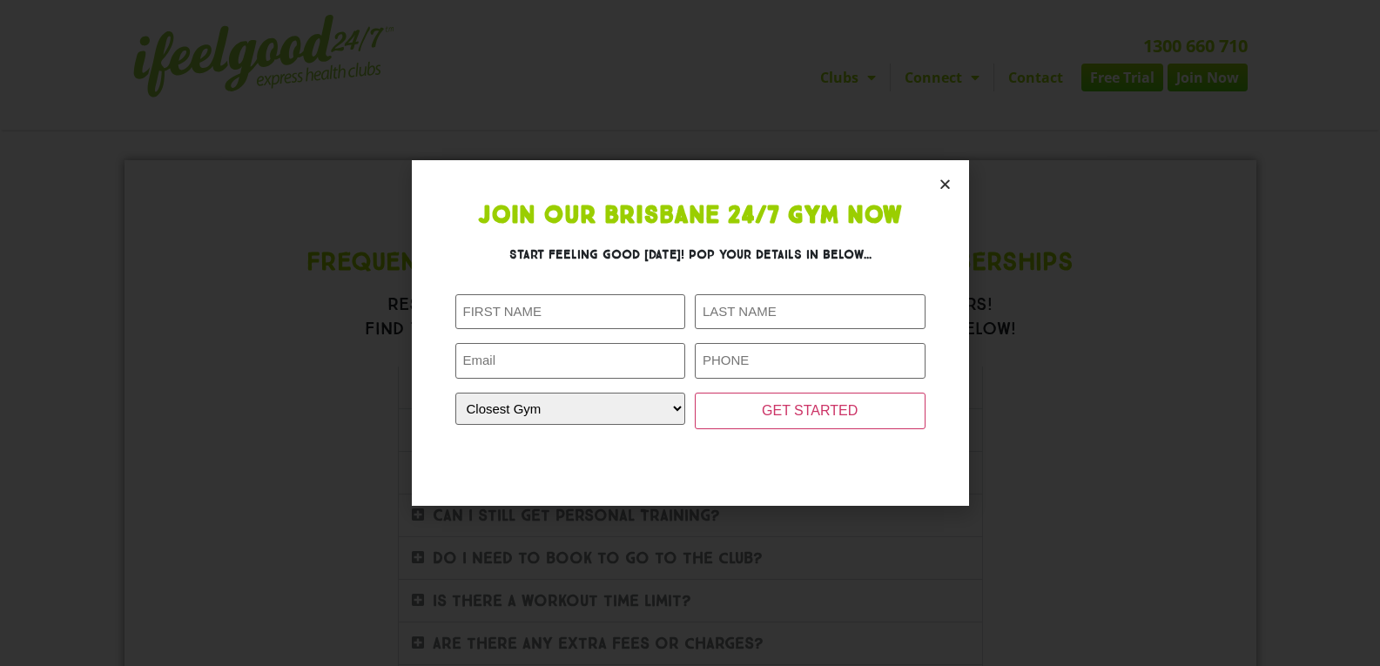
click at [944, 179] on icon "Close" at bounding box center [944, 184] width 13 height 13
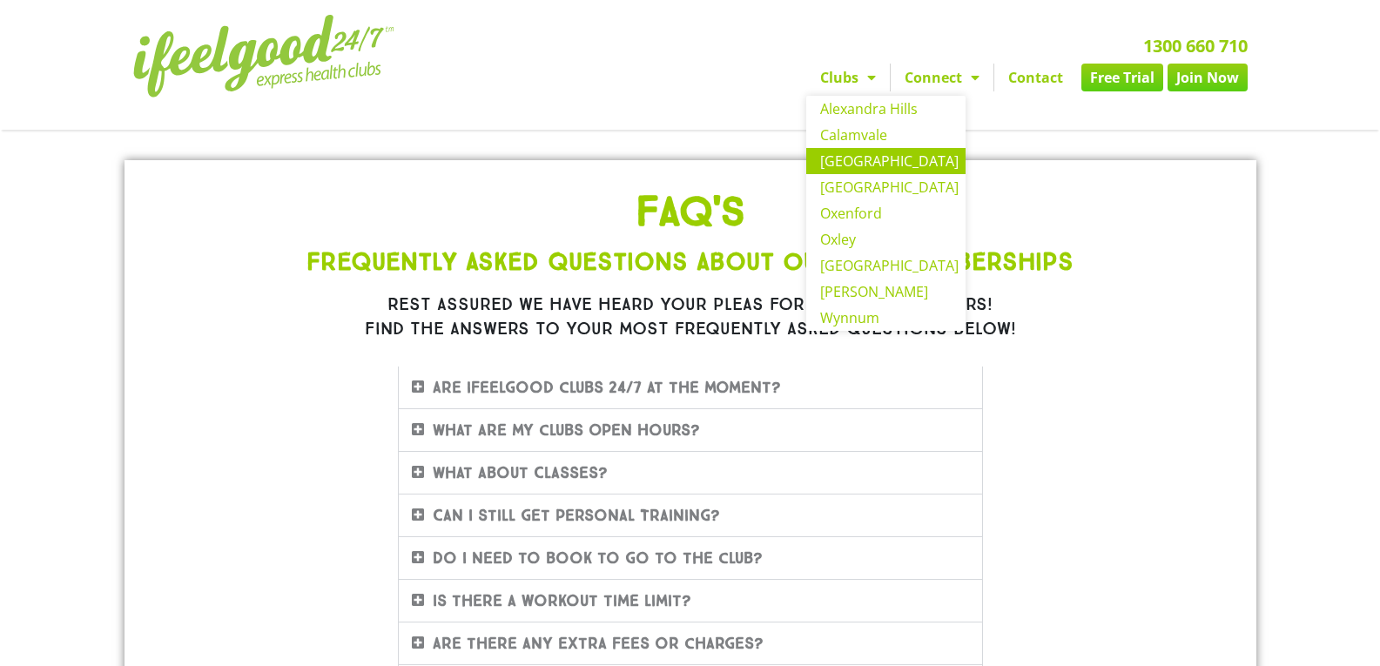
click at [856, 166] on link "[GEOGRAPHIC_DATA]" at bounding box center [885, 161] width 159 height 26
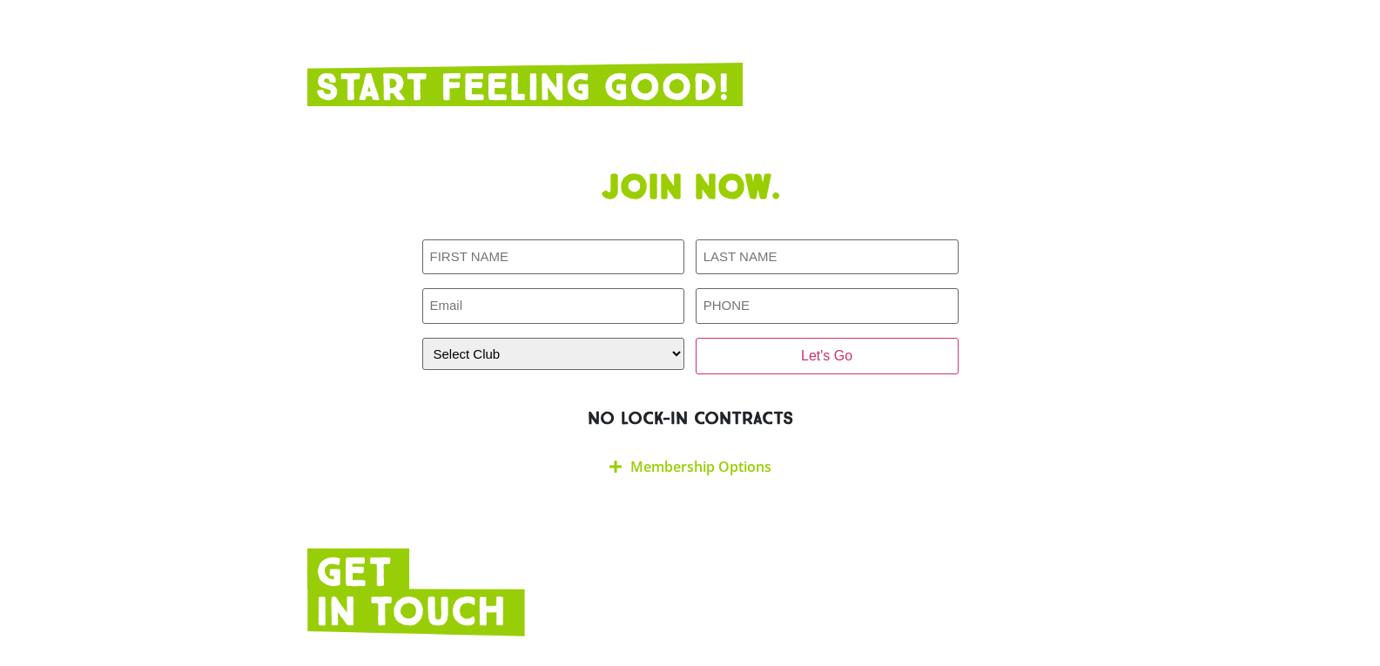
scroll to position [2900, 0]
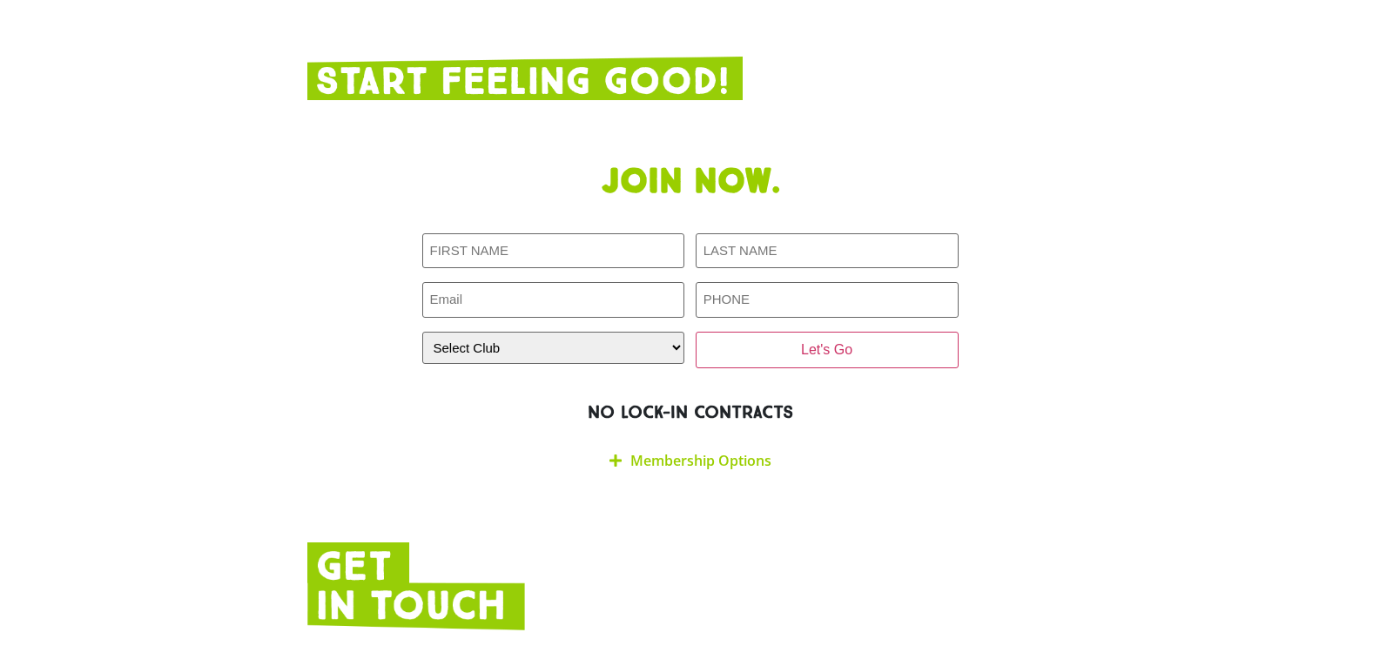
click at [615, 454] on icon at bounding box center [615, 461] width 12 height 14
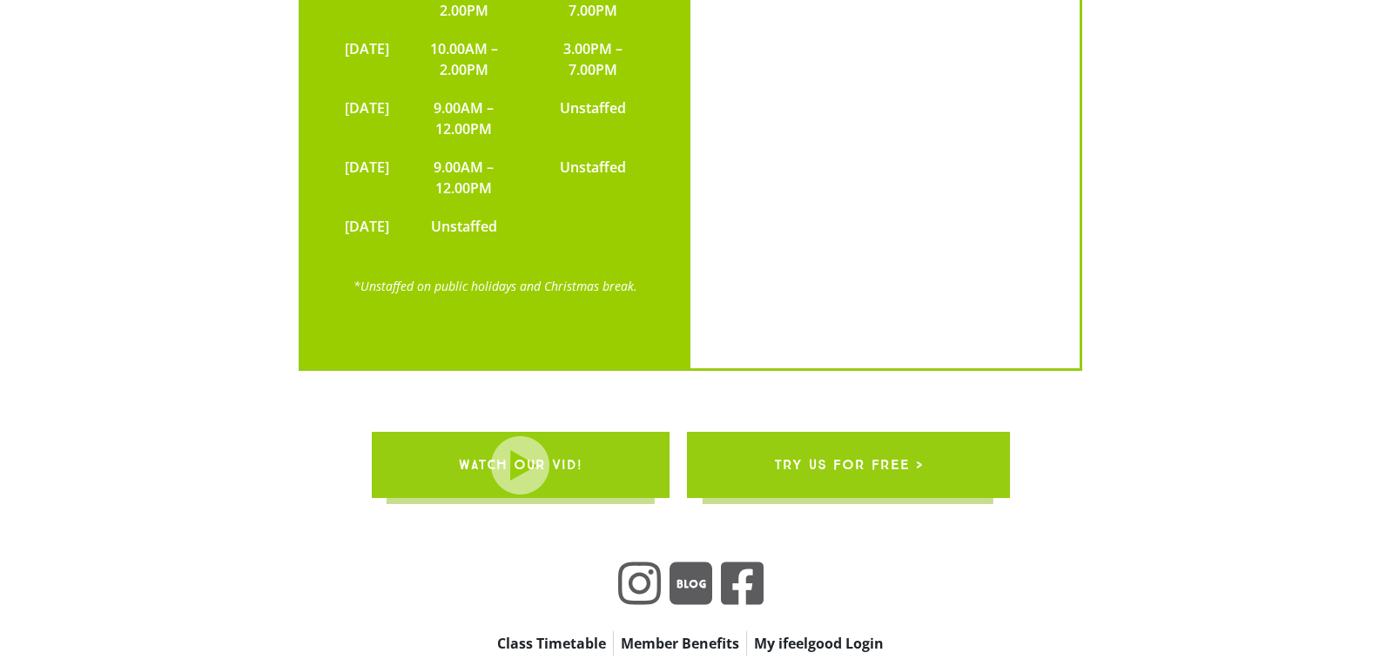
scroll to position [4486, 0]
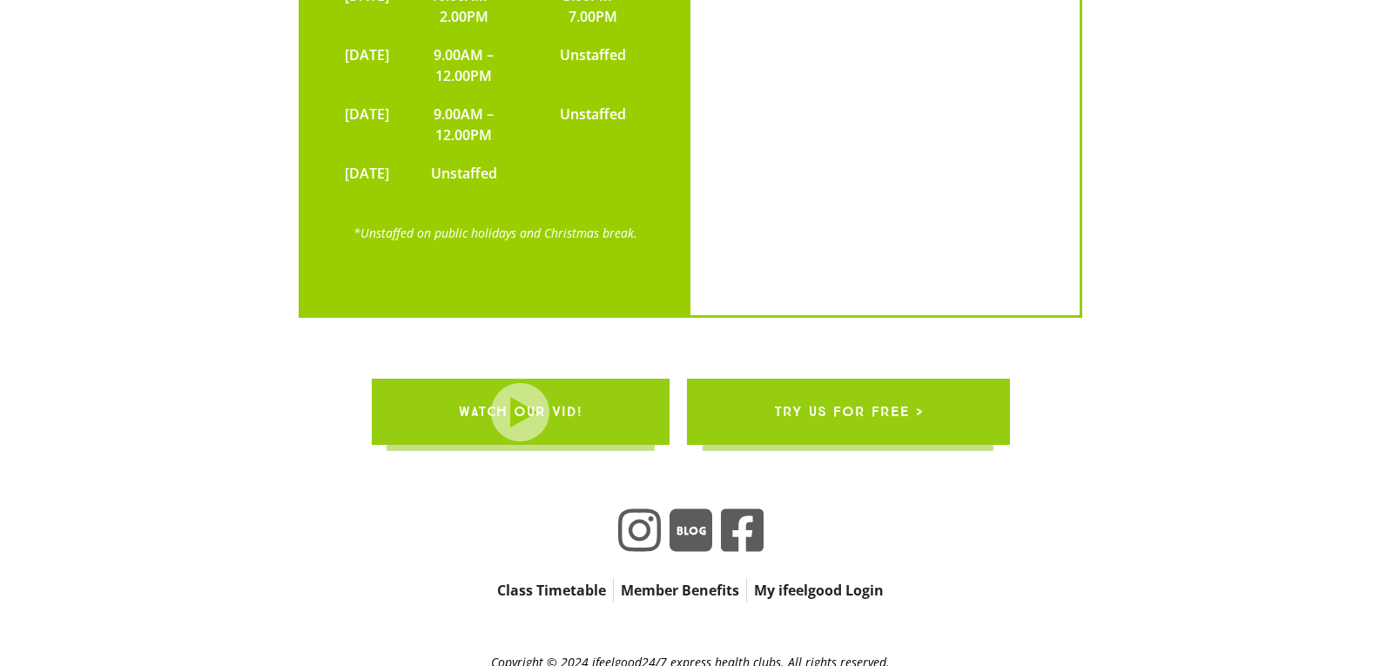
click at [841, 387] on span "try us for free >" at bounding box center [847, 411] width 149 height 49
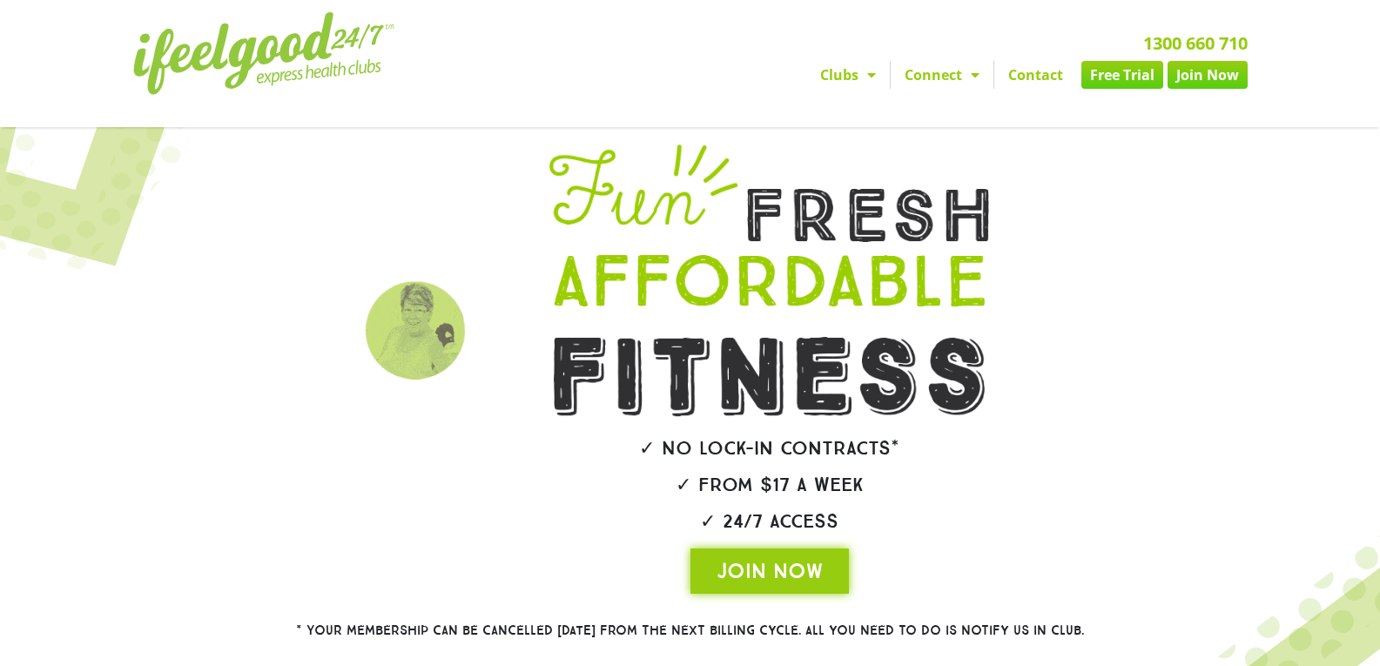
scroll to position [2, 0]
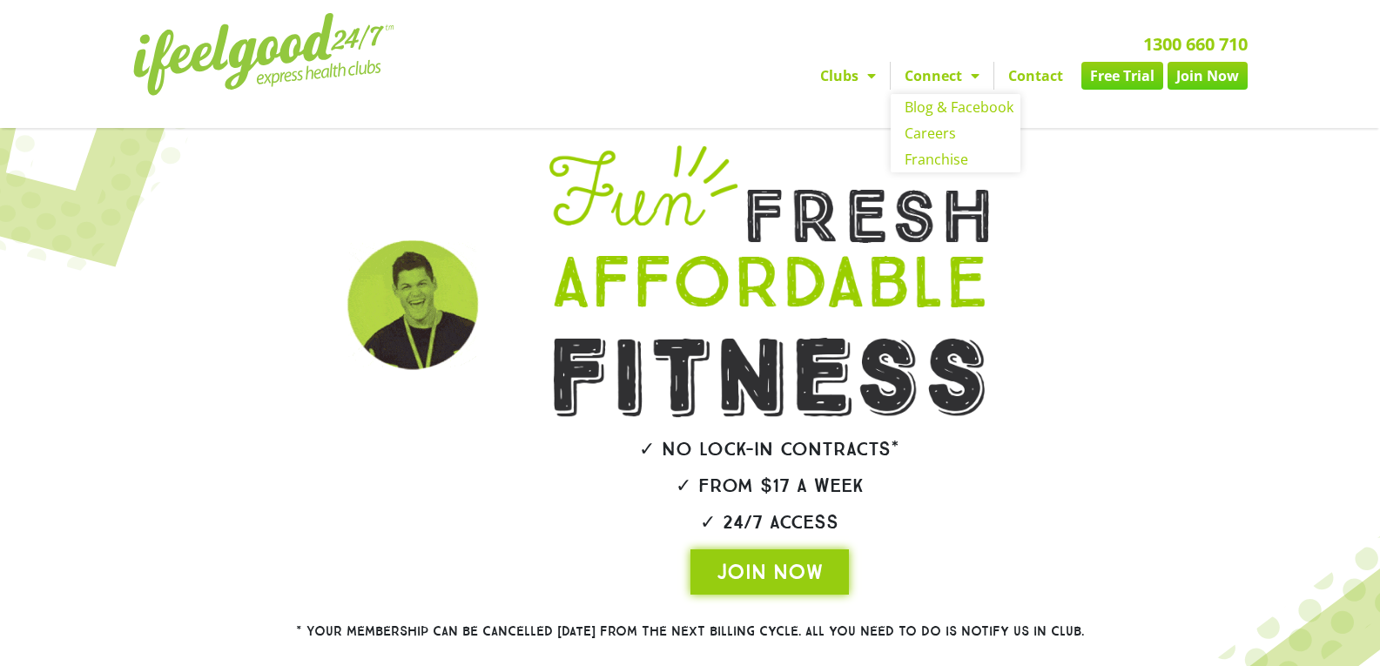
click at [952, 76] on link "Connect" at bounding box center [942, 76] width 103 height 28
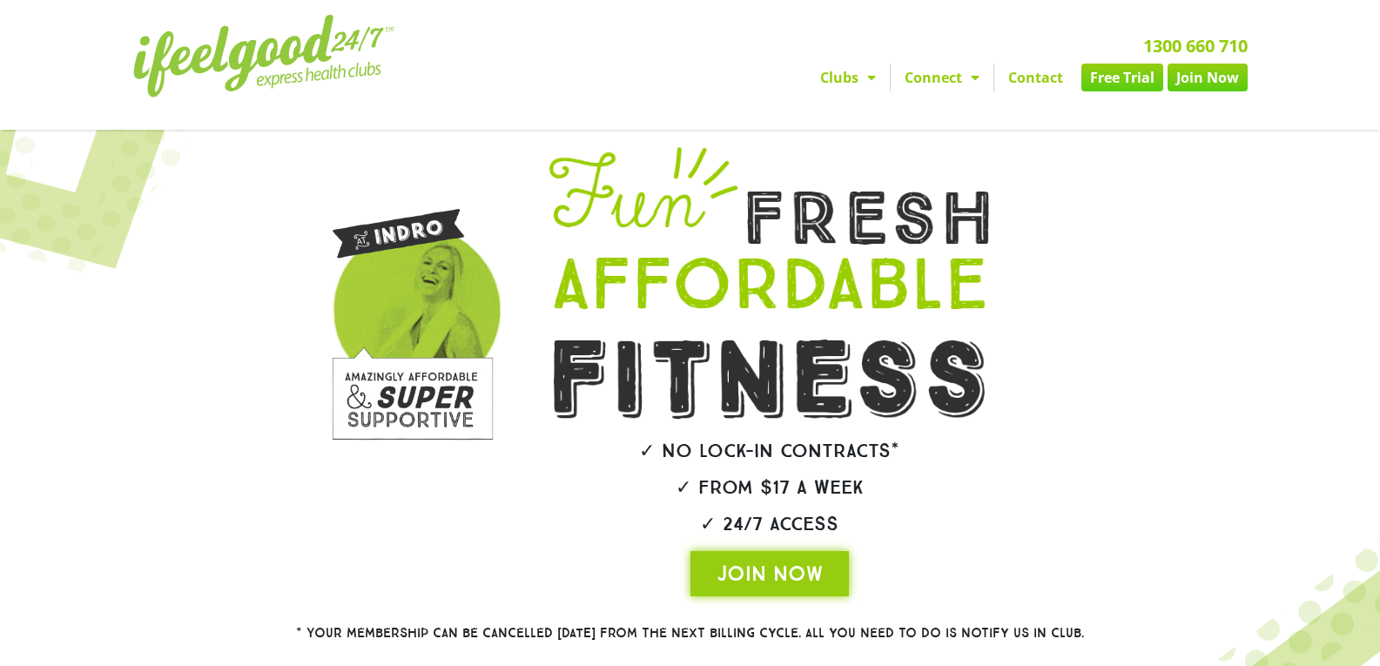
click at [952, 76] on link "Connect" at bounding box center [942, 78] width 103 height 28
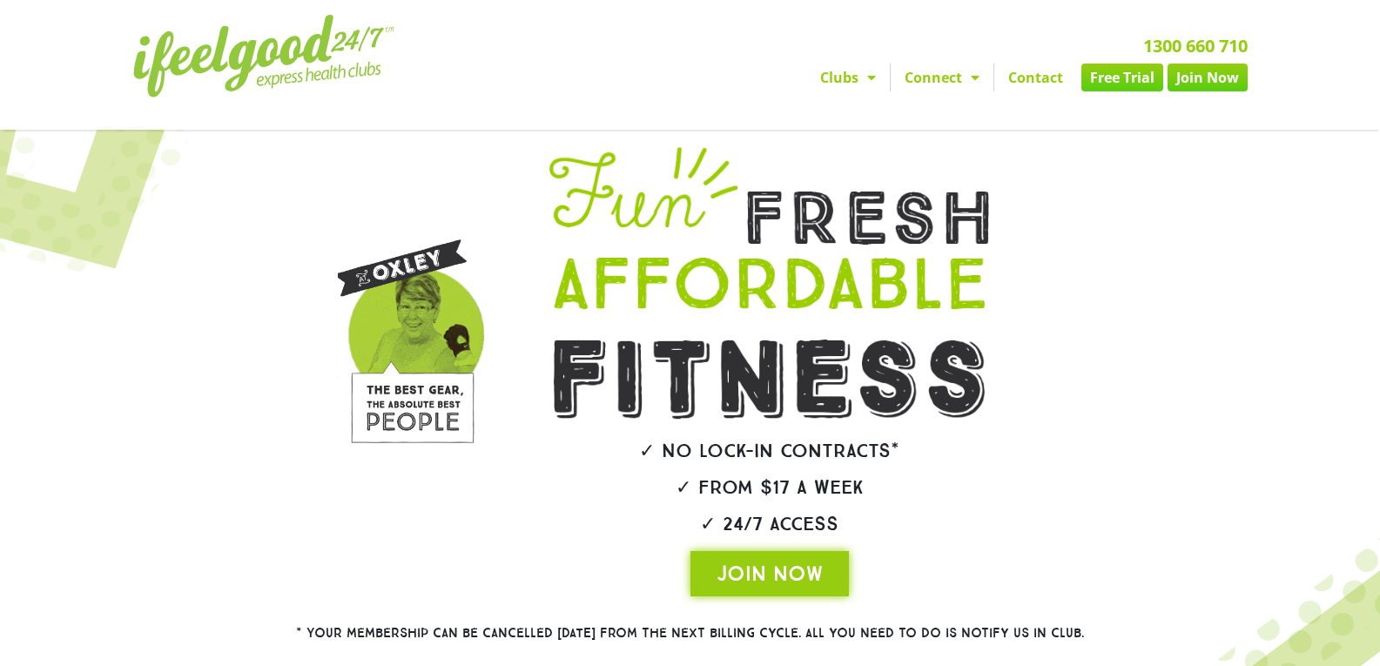
click at [1043, 73] on link "Contact" at bounding box center [1035, 78] width 83 height 28
